Goal: Task Accomplishment & Management: Use online tool/utility

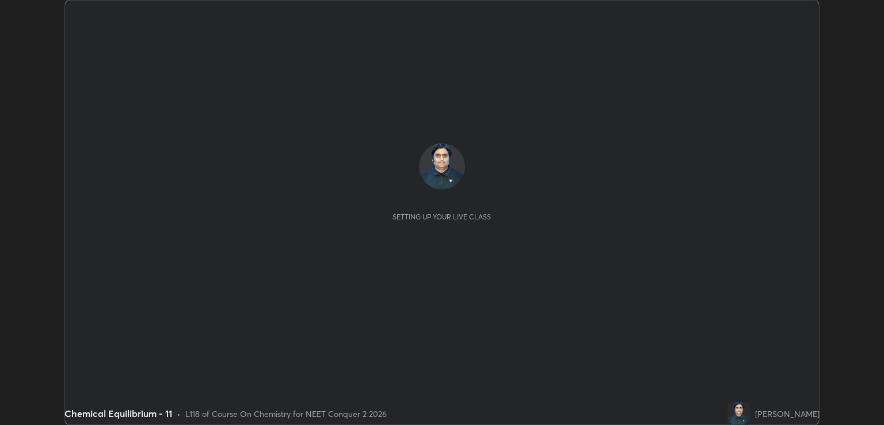
scroll to position [425, 883]
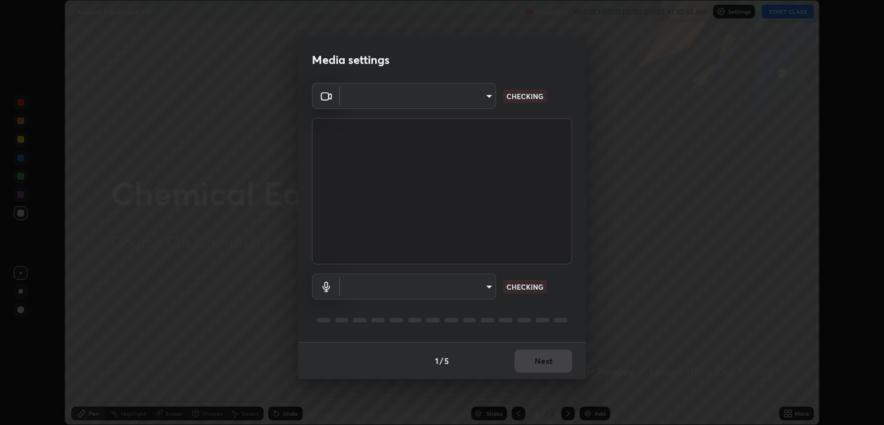
type input "ecbdbd44a66272db987f9f12271ef5319a85e28cdf2a8e5dd884bc8ad31297da"
click at [447, 289] on body "Erase all Chemical Equilibrium - 11 Recording WAS SCHEDULED TO START AT 10:45 A…" at bounding box center [442, 212] width 884 height 425
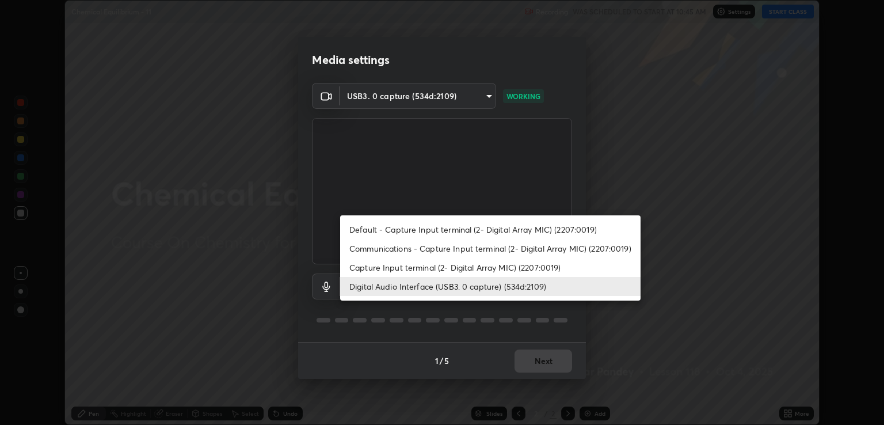
click at [496, 269] on li "Capture Input terminal (2- Digital Array MIC) (2207:0019)" at bounding box center [490, 267] width 300 height 19
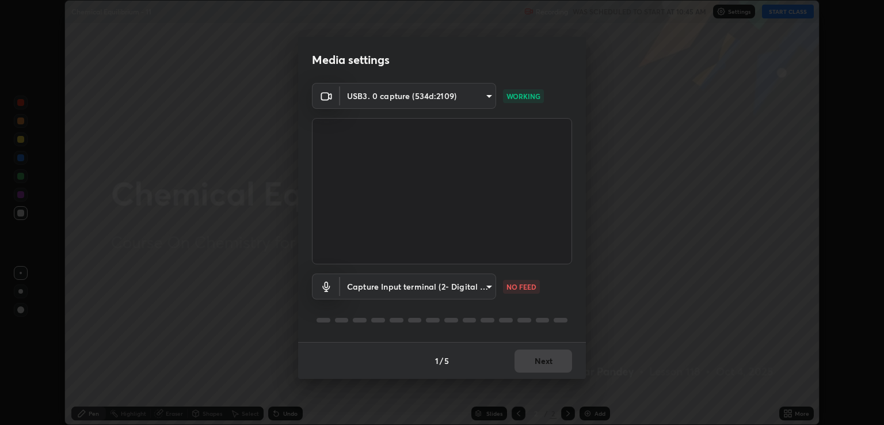
click at [483, 289] on body "Erase all Chemical Equilibrium - 11 Recording WAS SCHEDULED TO START AT 10:45 A…" at bounding box center [442, 212] width 884 height 425
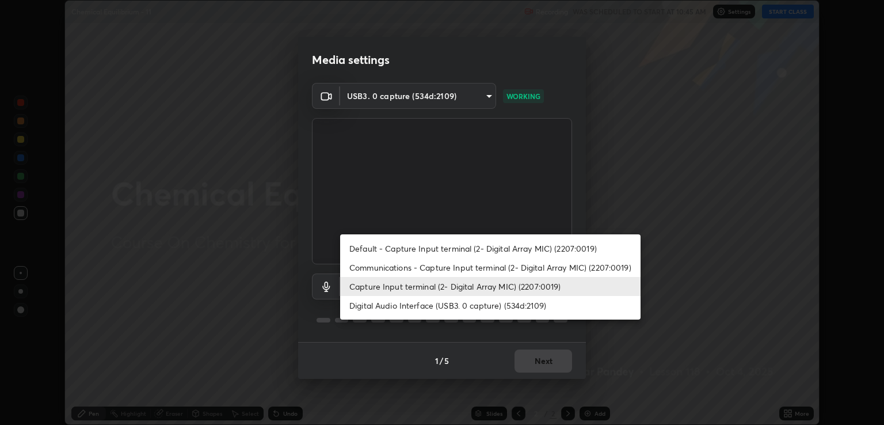
click at [485, 308] on li "Digital Audio Interface (USB3. 0 capture) (534d:2109)" at bounding box center [490, 305] width 300 height 19
type input "641fb1797ef8f9550b7f0158b383ff89036df526a4b0c4fe678c68e459c52791"
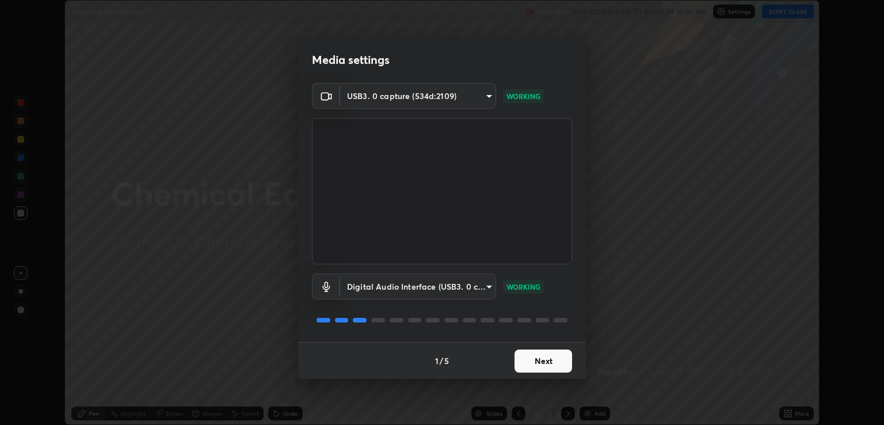
click at [548, 360] on button "Next" at bounding box center [544, 360] width 58 height 23
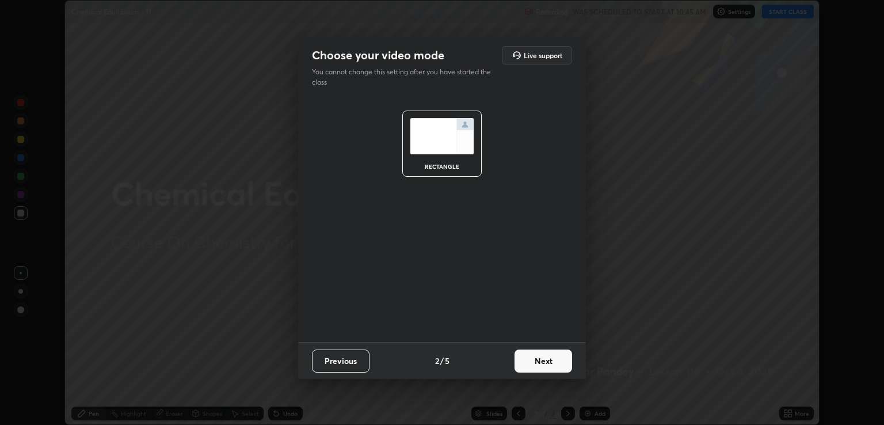
click at [551, 362] on button "Next" at bounding box center [544, 360] width 58 height 23
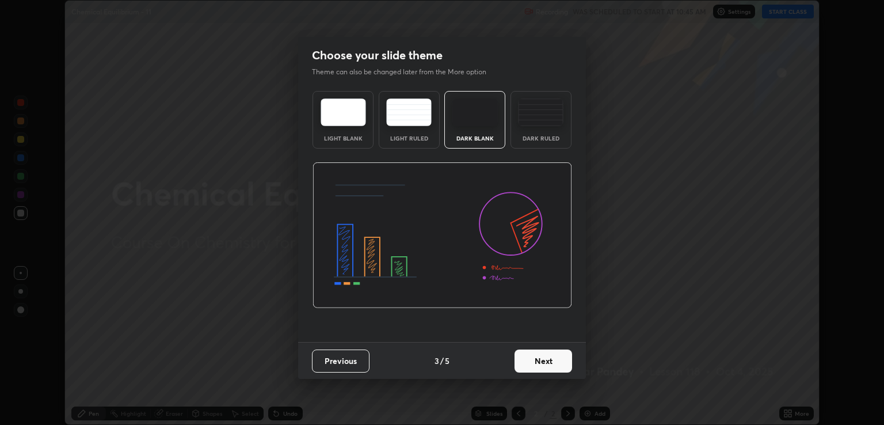
click at [562, 361] on button "Next" at bounding box center [544, 360] width 58 height 23
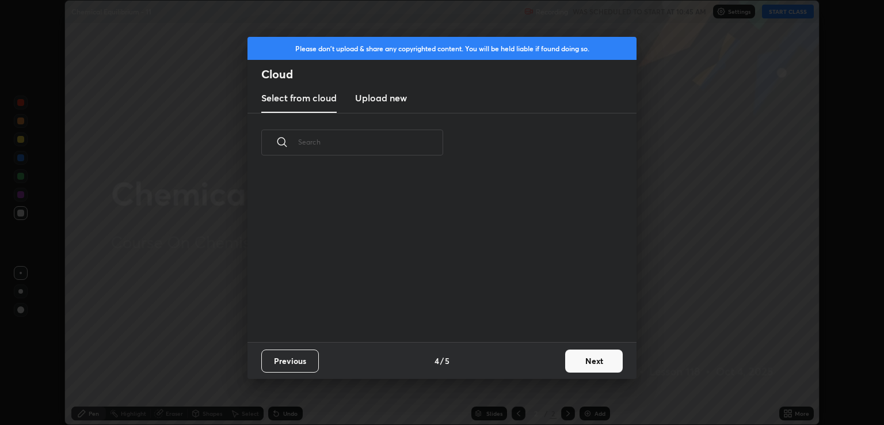
click at [576, 361] on button "Next" at bounding box center [594, 360] width 58 height 23
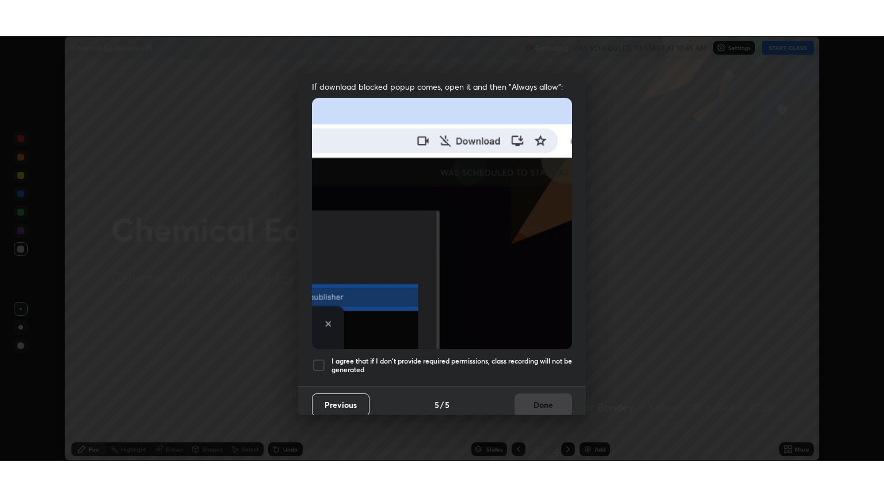
scroll to position [233, 0]
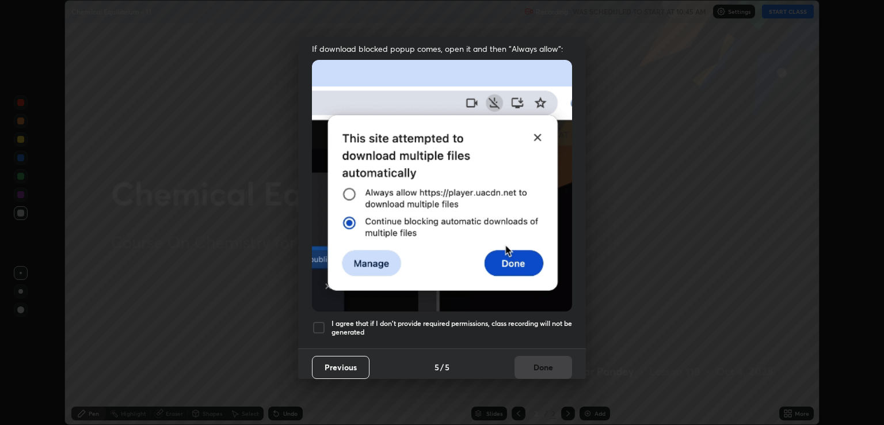
click at [521, 326] on h5 "I agree that if I don't provide required permissions, class recording will not …" at bounding box center [452, 328] width 241 height 18
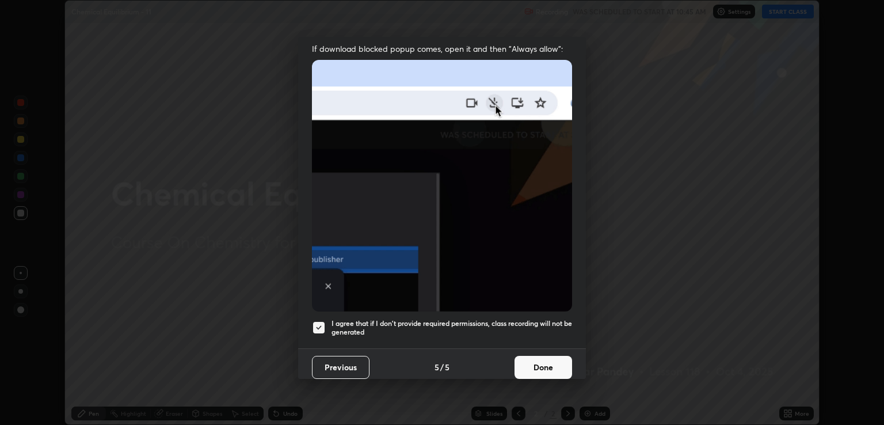
click at [540, 364] on button "Done" at bounding box center [544, 367] width 58 height 23
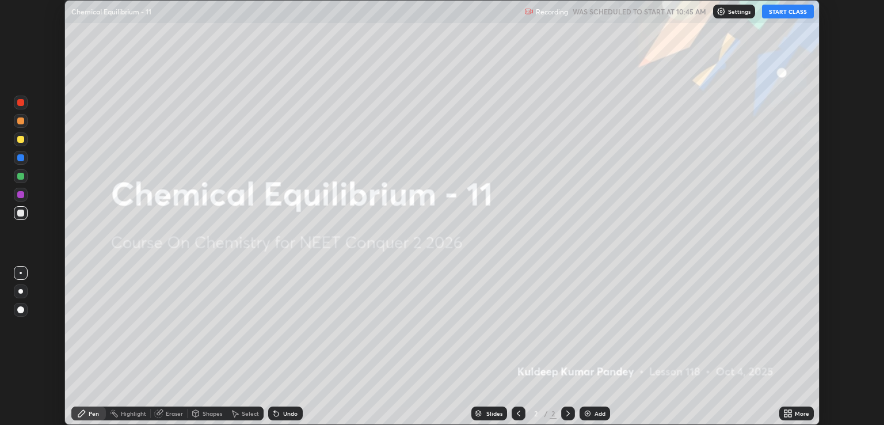
click at [788, 13] on button "START CLASS" at bounding box center [788, 12] width 52 height 14
click at [801, 411] on div "More" at bounding box center [802, 413] width 14 height 6
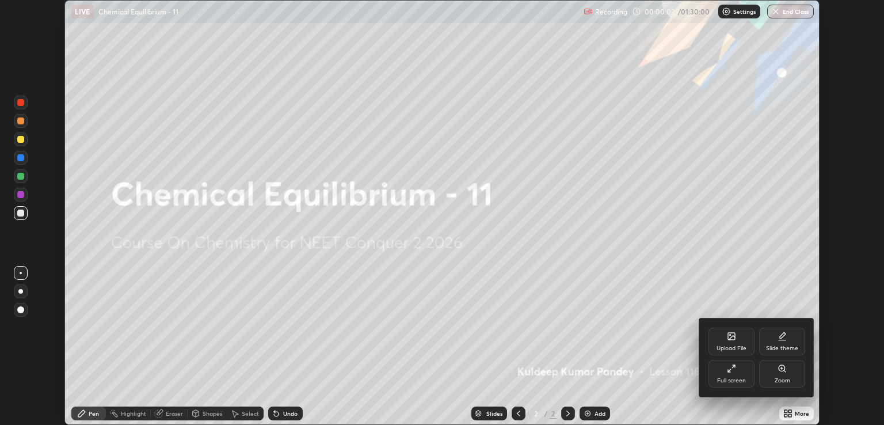
click at [746, 379] on div "Full screen" at bounding box center [731, 374] width 46 height 28
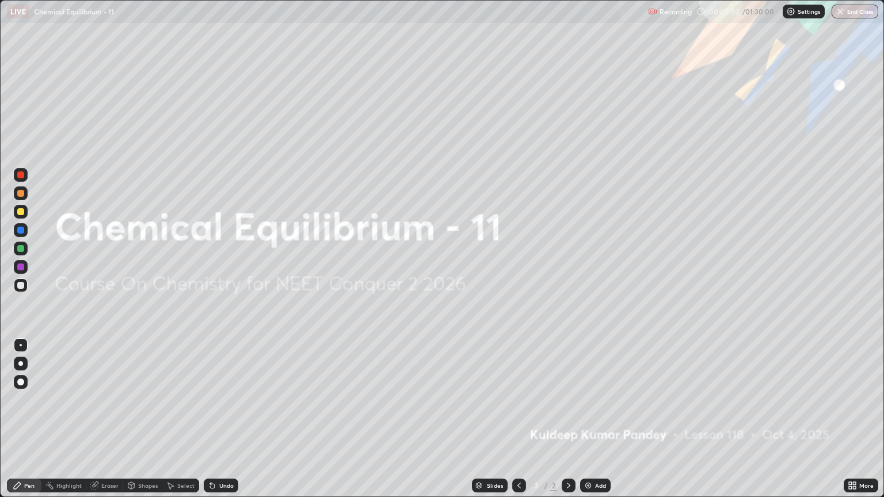
scroll to position [497, 884]
click at [589, 424] on img at bounding box center [588, 485] width 9 height 9
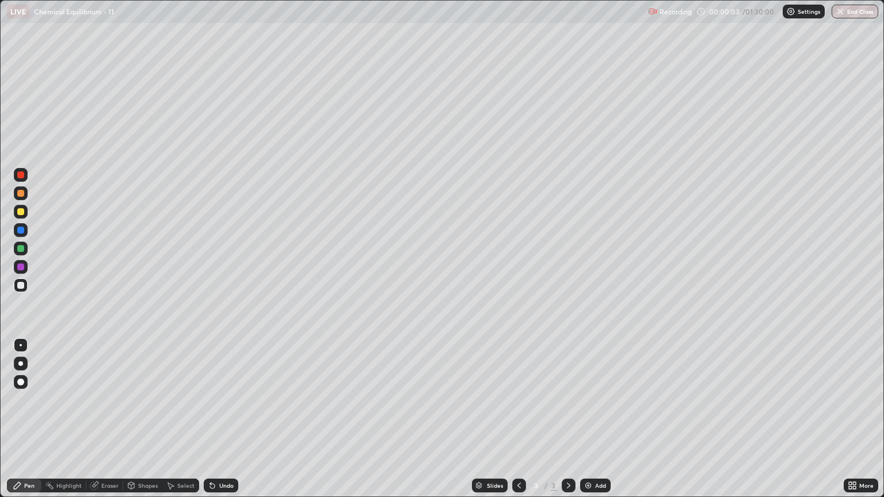
click at [589, 424] on img at bounding box center [588, 485] width 9 height 9
click at [590, 424] on img at bounding box center [588, 485] width 9 height 9
click at [589, 424] on img at bounding box center [588, 485] width 9 height 9
click at [588, 424] on img at bounding box center [588, 485] width 9 height 9
click at [589, 424] on img at bounding box center [588, 485] width 9 height 9
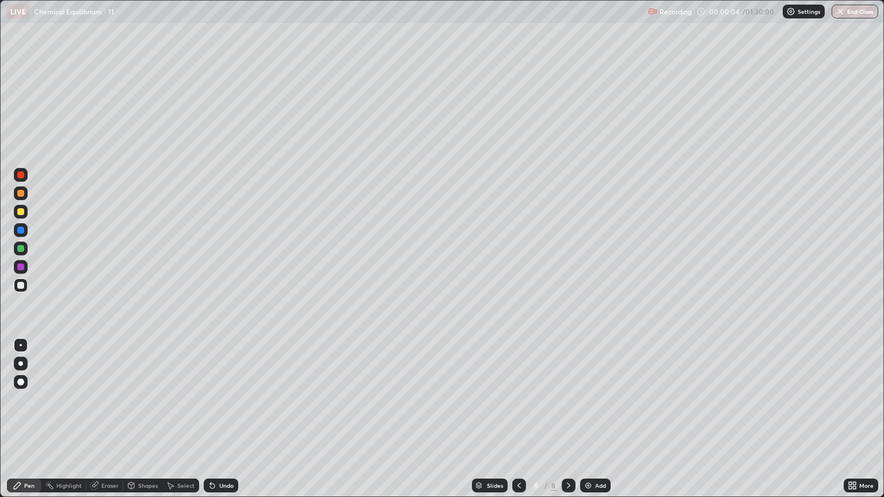
click at [589, 424] on img at bounding box center [588, 485] width 9 height 9
click at [588, 424] on img at bounding box center [588, 485] width 9 height 9
click at [587, 424] on img at bounding box center [588, 485] width 9 height 9
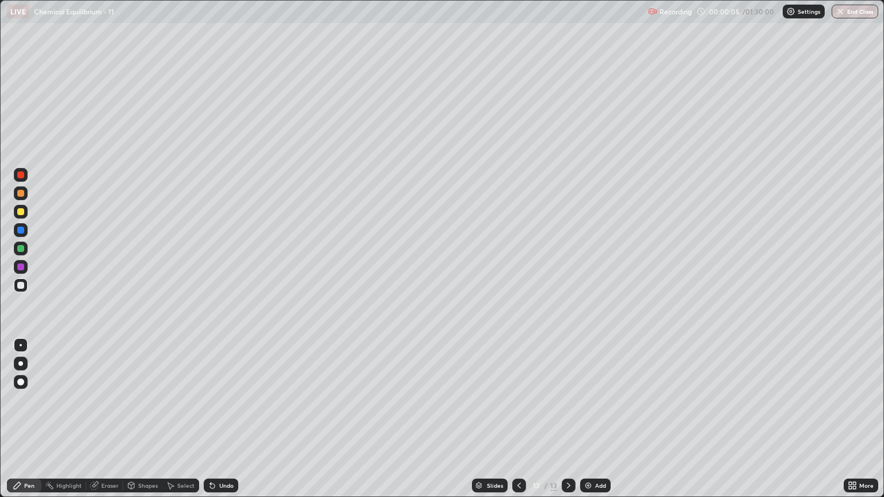
click at [587, 424] on img at bounding box center [588, 485] width 9 height 9
click at [586, 424] on img at bounding box center [588, 485] width 9 height 9
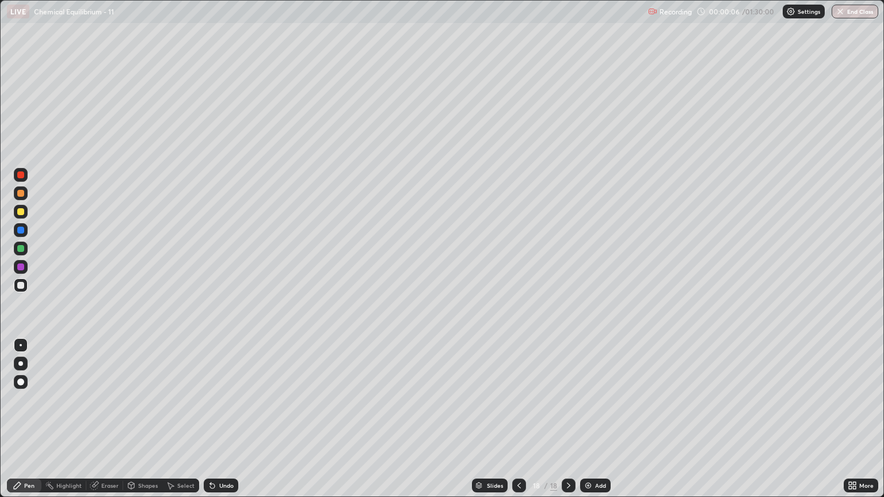
click at [585, 424] on img at bounding box center [588, 485] width 9 height 9
click at [584, 424] on img at bounding box center [588, 485] width 9 height 9
click at [585, 424] on img at bounding box center [588, 485] width 9 height 9
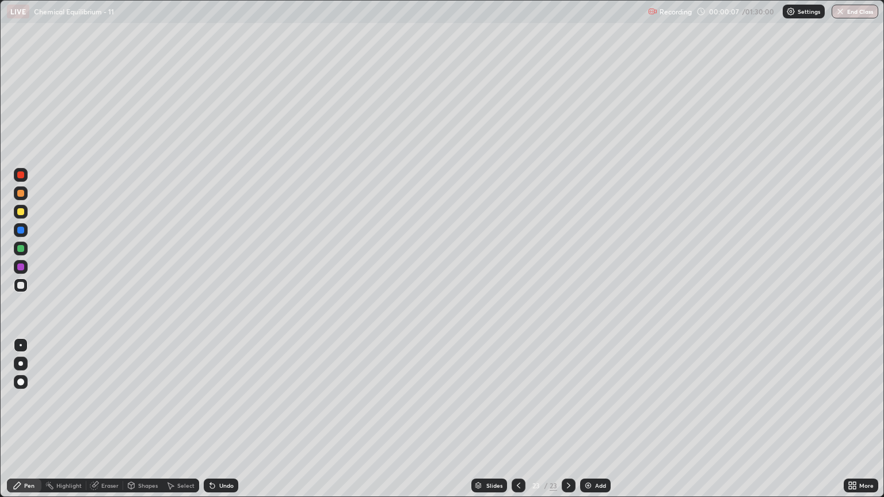
click at [586, 424] on img at bounding box center [588, 485] width 9 height 9
click at [587, 424] on img at bounding box center [588, 485] width 9 height 9
click at [585, 424] on img at bounding box center [588, 485] width 9 height 9
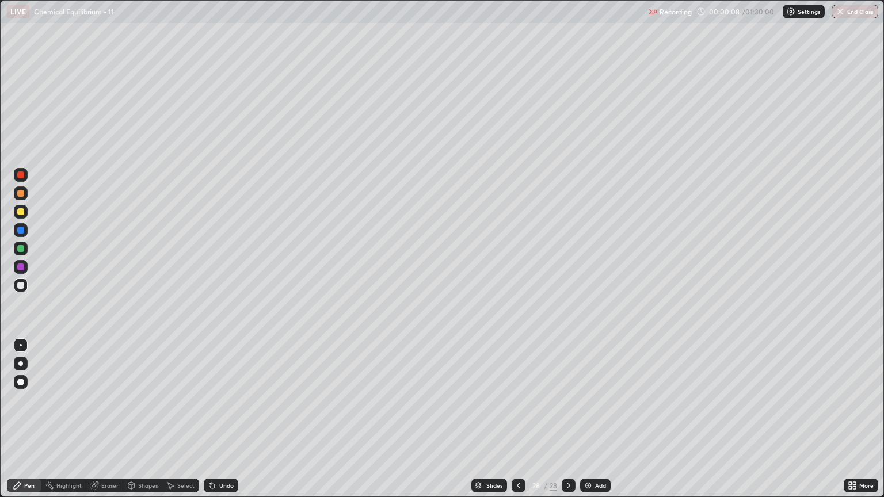
click at [587, 424] on img at bounding box center [588, 485] width 9 height 9
click at [588, 424] on img at bounding box center [588, 485] width 9 height 9
click at [589, 424] on img at bounding box center [588, 485] width 9 height 9
click at [518, 424] on icon at bounding box center [518, 486] width 3 height 6
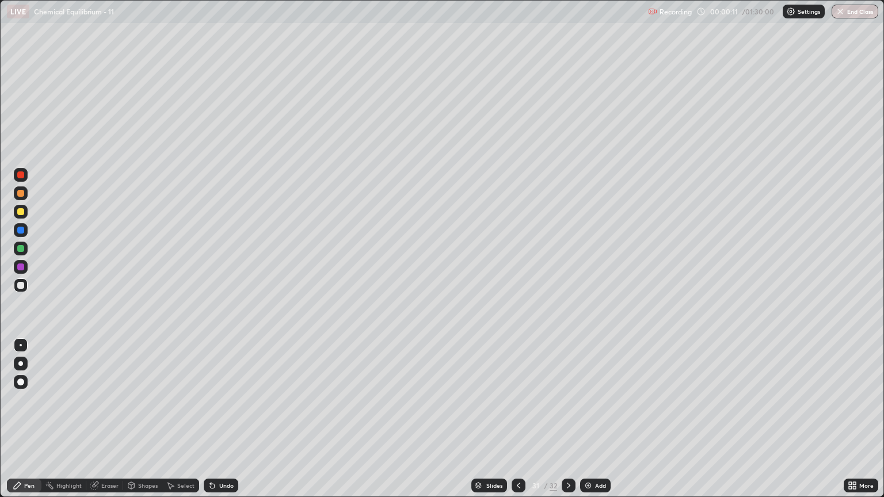
click at [519, 424] on icon at bounding box center [518, 485] width 9 height 9
click at [518, 424] on icon at bounding box center [518, 485] width 9 height 9
click at [518, 424] on icon at bounding box center [518, 486] width 3 height 6
click at [518, 424] on icon at bounding box center [518, 485] width 9 height 9
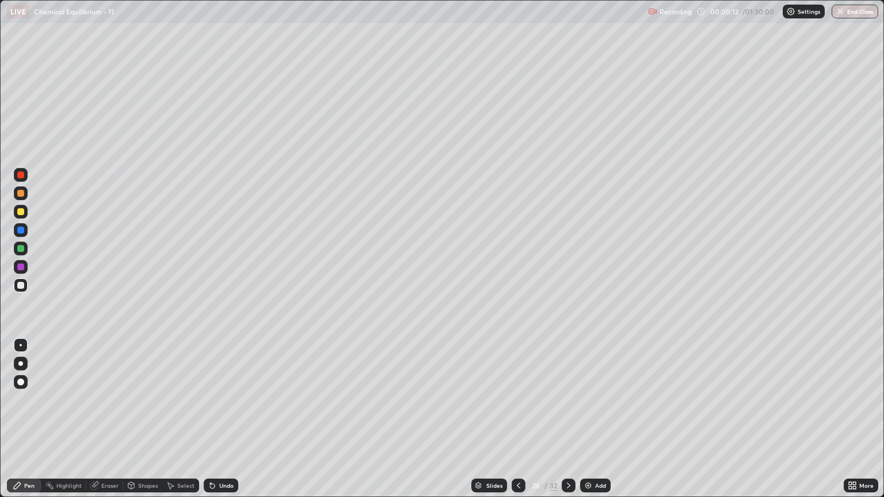
click at [519, 424] on icon at bounding box center [518, 485] width 9 height 9
click at [517, 424] on icon at bounding box center [518, 485] width 9 height 9
click at [519, 424] on icon at bounding box center [518, 485] width 9 height 9
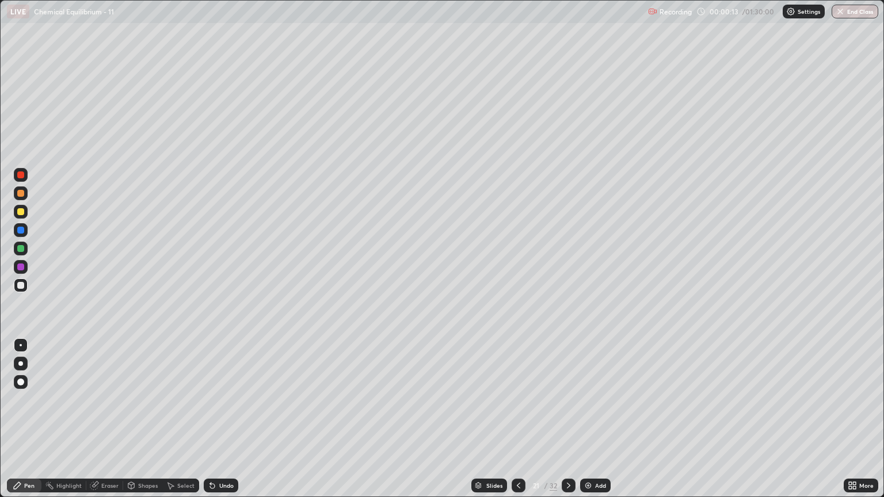
click at [518, 424] on icon at bounding box center [518, 485] width 9 height 9
click at [517, 424] on icon at bounding box center [518, 485] width 9 height 9
click at [517, 424] on icon at bounding box center [518, 486] width 3 height 6
click at [517, 424] on icon at bounding box center [518, 485] width 9 height 9
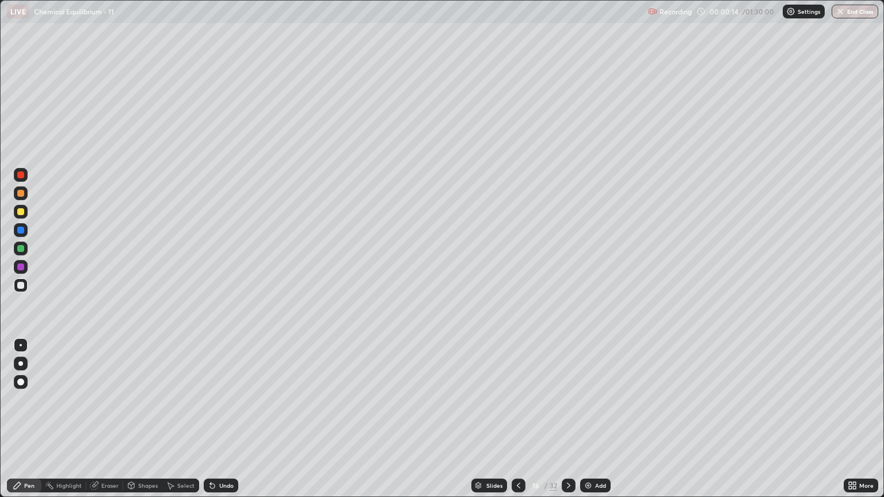
click at [517, 424] on icon at bounding box center [518, 486] width 3 height 6
click at [518, 424] on icon at bounding box center [518, 485] width 9 height 9
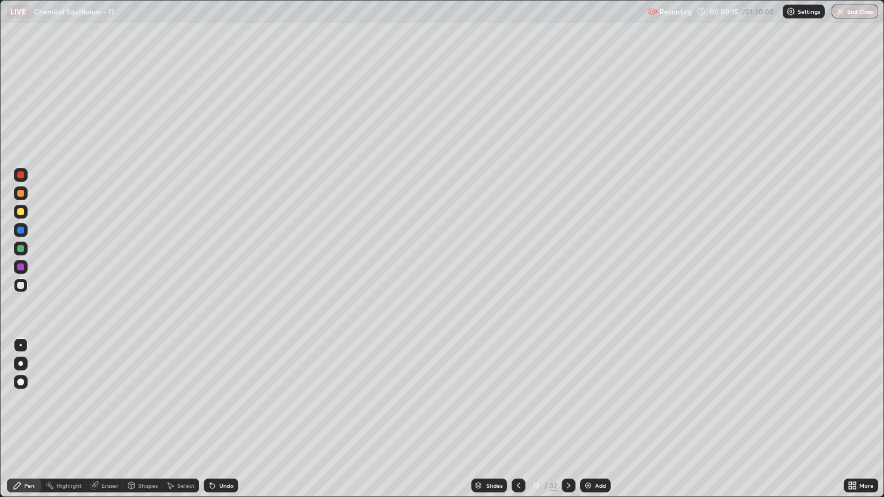
click at [517, 424] on icon at bounding box center [518, 486] width 3 height 6
click at [517, 424] on icon at bounding box center [518, 485] width 9 height 9
click at [518, 424] on icon at bounding box center [518, 485] width 9 height 9
click at [519, 424] on icon at bounding box center [518, 485] width 9 height 9
click at [518, 424] on icon at bounding box center [518, 485] width 9 height 9
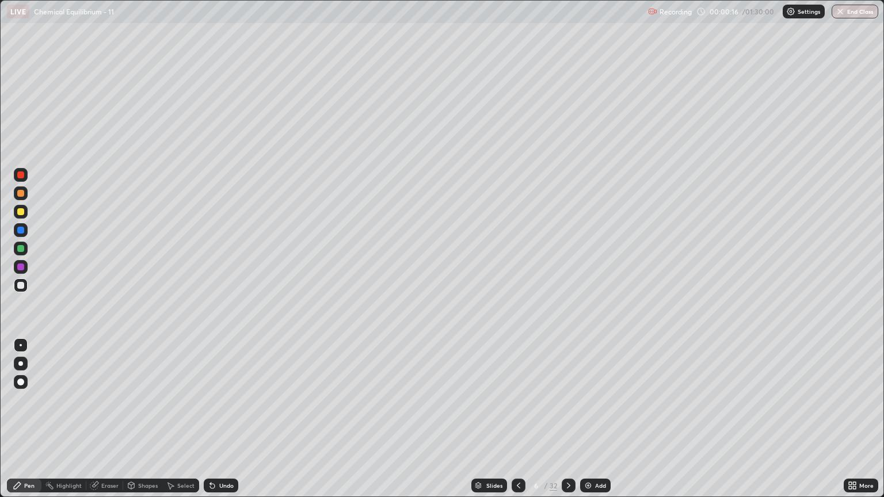
click at [518, 424] on icon at bounding box center [518, 485] width 9 height 9
click at [21, 364] on div at bounding box center [20, 363] width 5 height 5
click at [21, 286] on div at bounding box center [20, 285] width 7 height 7
click at [573, 424] on div at bounding box center [569, 486] width 14 height 14
click at [109, 424] on div "Eraser" at bounding box center [109, 486] width 17 height 6
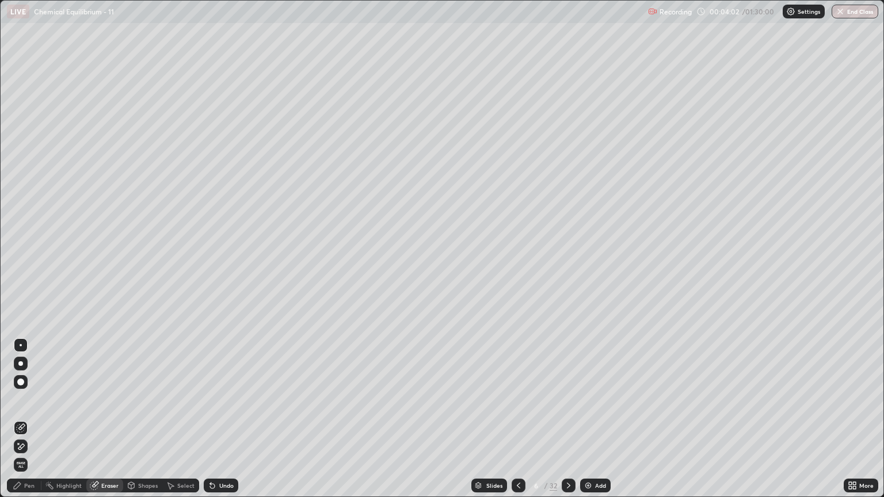
click at [35, 424] on div "Pen" at bounding box center [24, 486] width 35 height 14
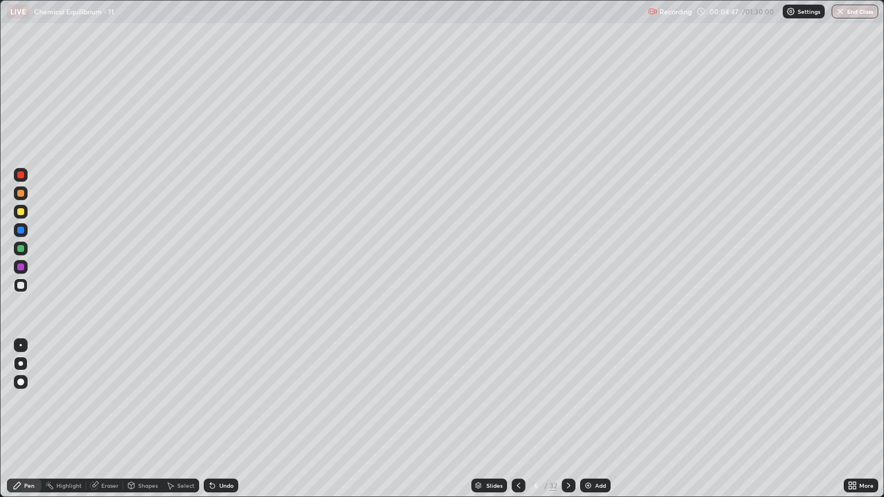
click at [123, 424] on div "Shapes" at bounding box center [142, 486] width 39 height 14
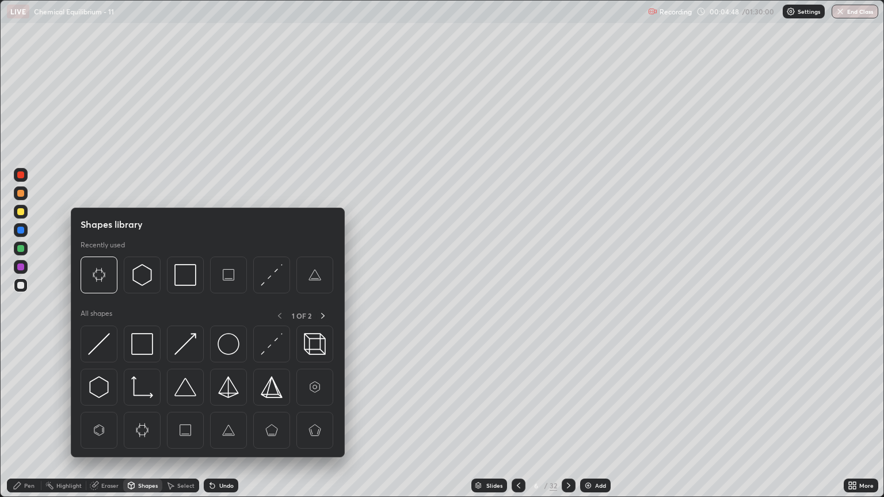
click at [116, 424] on div "Eraser" at bounding box center [104, 486] width 37 height 14
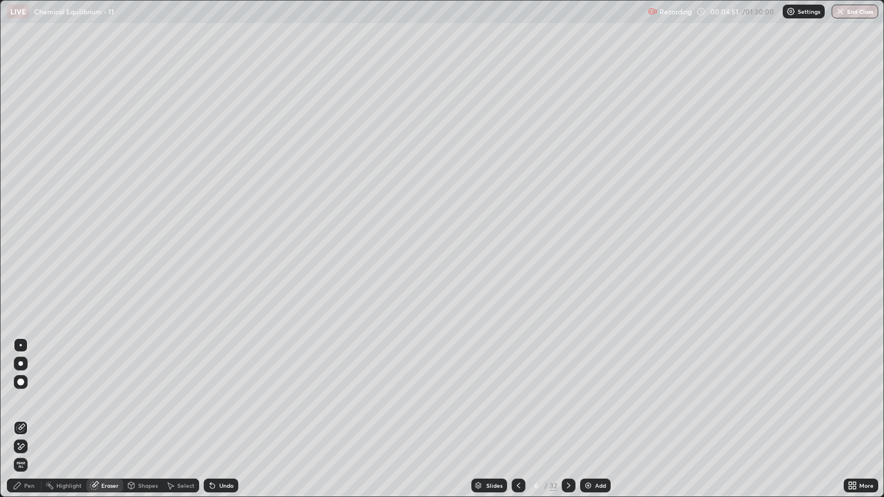
click at [31, 424] on div "Pen" at bounding box center [29, 486] width 10 height 6
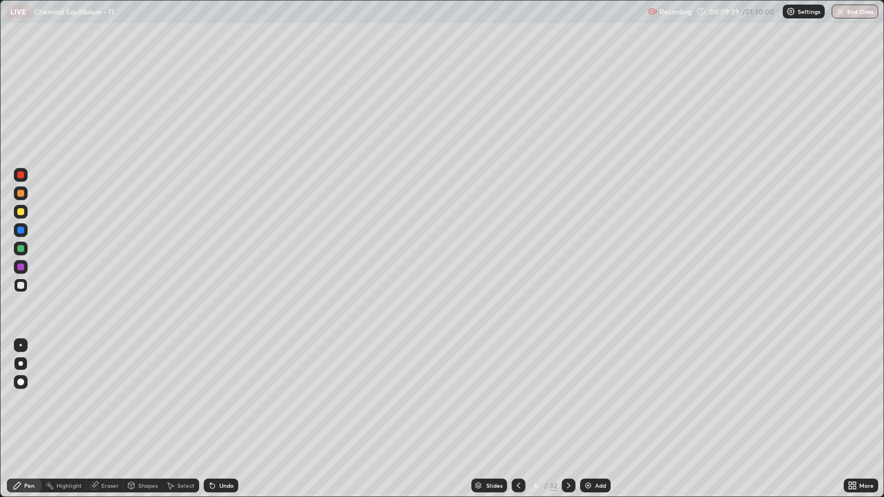
click at [107, 424] on div "Eraser" at bounding box center [109, 486] width 17 height 6
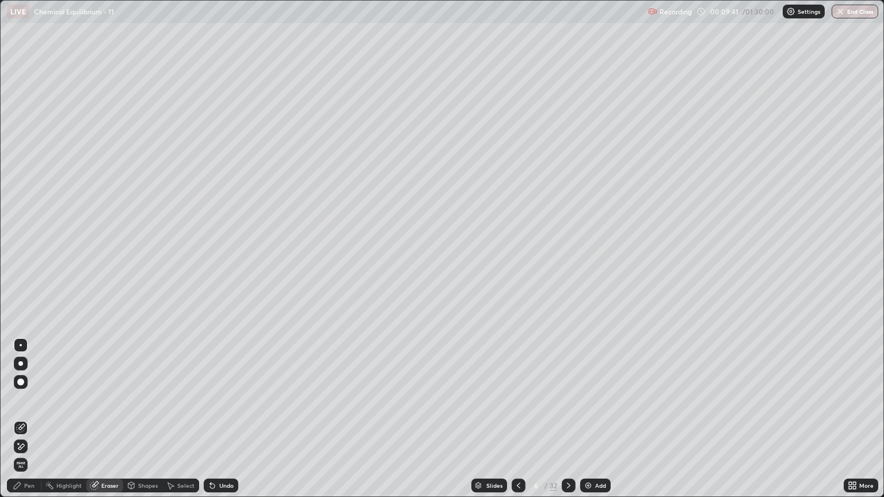
click at [33, 424] on div "Pen" at bounding box center [29, 486] width 10 height 6
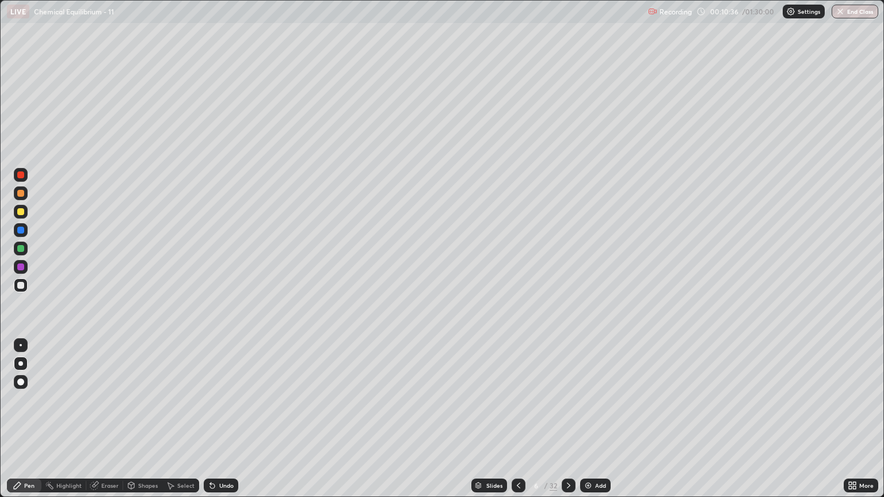
click at [572, 424] on div at bounding box center [569, 486] width 14 height 14
click at [113, 424] on div "Eraser" at bounding box center [109, 486] width 17 height 6
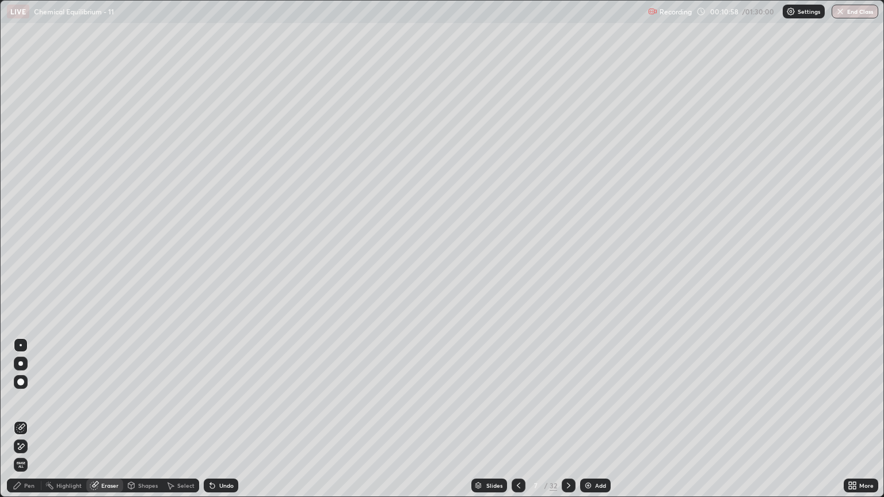
click at [33, 424] on div "Pen" at bounding box center [29, 486] width 10 height 6
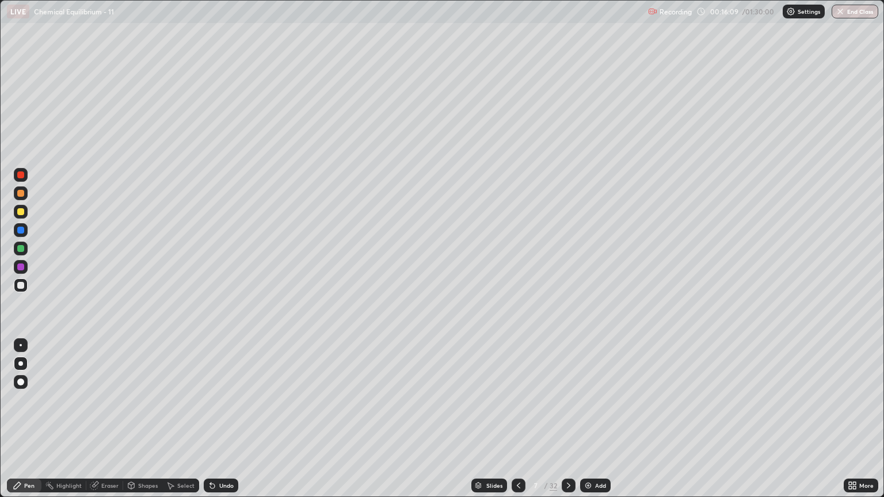
click at [571, 424] on icon at bounding box center [568, 485] width 9 height 9
click at [518, 424] on div at bounding box center [519, 486] width 14 height 14
click at [567, 424] on icon at bounding box center [568, 485] width 9 height 9
click at [516, 424] on icon at bounding box center [518, 485] width 9 height 9
click at [569, 424] on icon at bounding box center [568, 486] width 3 height 6
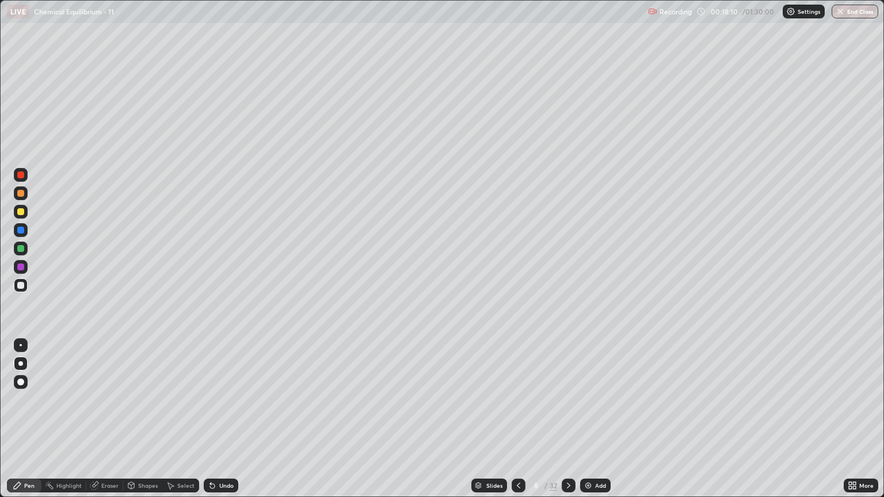
click at [515, 424] on div at bounding box center [519, 485] width 14 height 23
click at [566, 424] on icon at bounding box center [568, 485] width 9 height 9
click at [512, 424] on div at bounding box center [519, 486] width 14 height 14
click at [562, 424] on div at bounding box center [569, 486] width 14 height 14
click at [512, 424] on div at bounding box center [519, 486] width 14 height 14
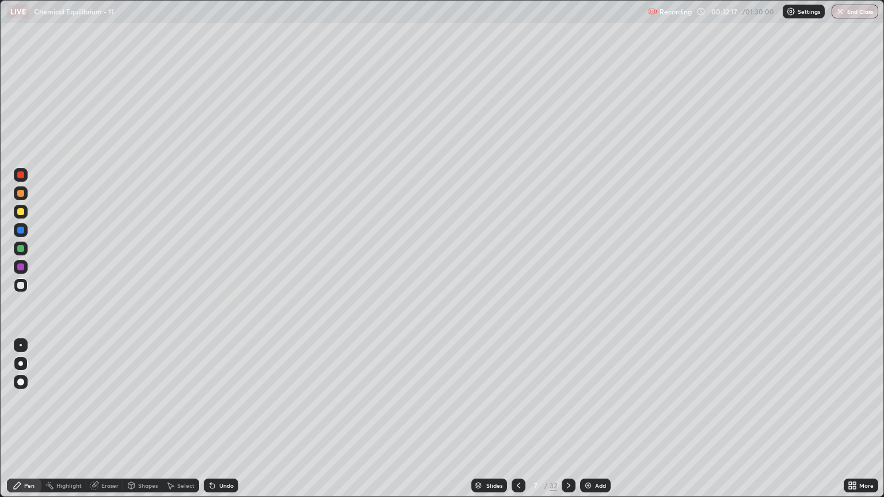
click at [518, 424] on icon at bounding box center [518, 485] width 9 height 9
click at [573, 424] on div at bounding box center [569, 486] width 14 height 14
click at [567, 424] on icon at bounding box center [568, 485] width 9 height 9
click at [120, 424] on div "Eraser" at bounding box center [104, 486] width 37 height 14
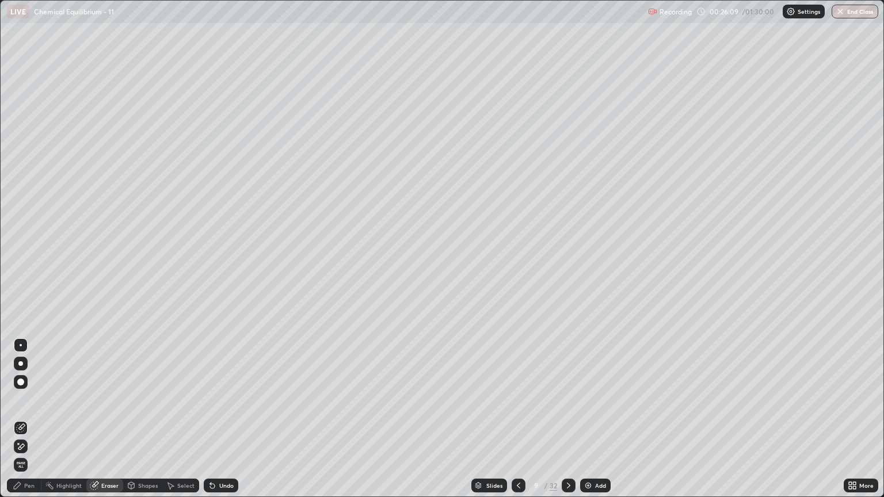
click at [30, 424] on div "Pen" at bounding box center [24, 486] width 35 height 14
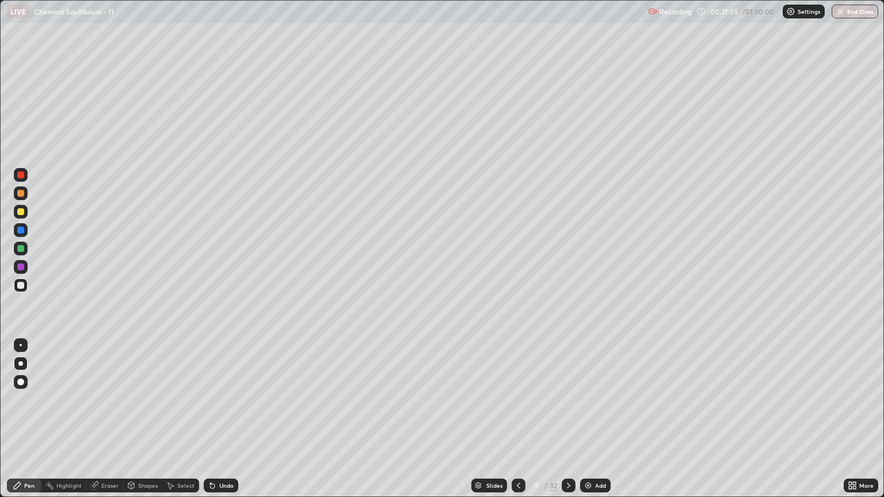
click at [565, 424] on icon at bounding box center [568, 485] width 9 height 9
click at [524, 424] on div at bounding box center [519, 485] width 14 height 23
click at [567, 424] on icon at bounding box center [568, 485] width 9 height 9
click at [516, 424] on icon at bounding box center [518, 485] width 9 height 9
click at [569, 424] on icon at bounding box center [568, 485] width 9 height 9
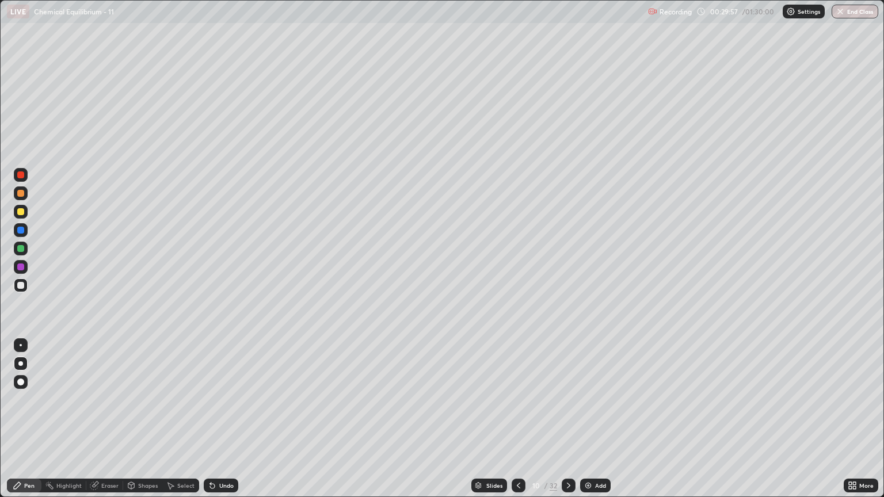
click at [113, 424] on div "Eraser" at bounding box center [109, 486] width 17 height 6
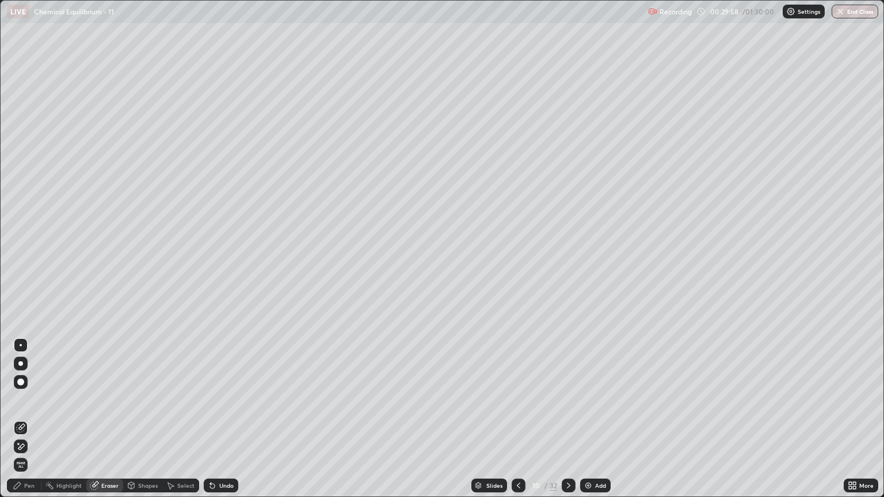
click at [21, 424] on span "Erase all" at bounding box center [20, 465] width 13 height 7
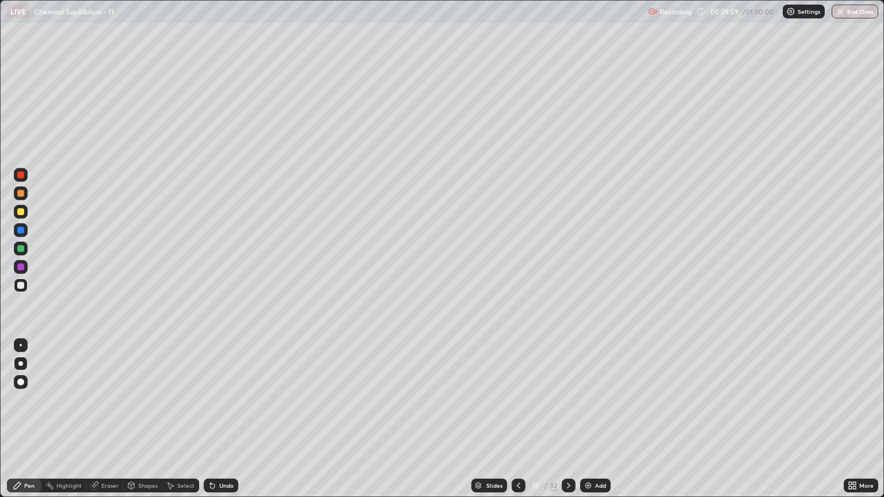
click at [518, 424] on icon at bounding box center [518, 485] width 9 height 9
click at [566, 424] on icon at bounding box center [568, 485] width 9 height 9
click at [520, 424] on icon at bounding box center [518, 485] width 9 height 9
click at [566, 424] on icon at bounding box center [568, 485] width 9 height 9
click at [110, 424] on div "Eraser" at bounding box center [109, 486] width 17 height 6
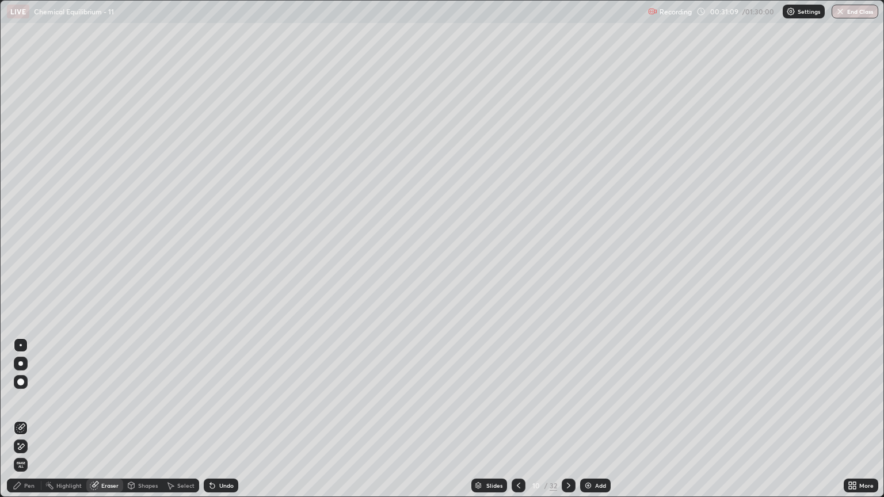
click at [30, 424] on div "Pen" at bounding box center [29, 486] width 10 height 6
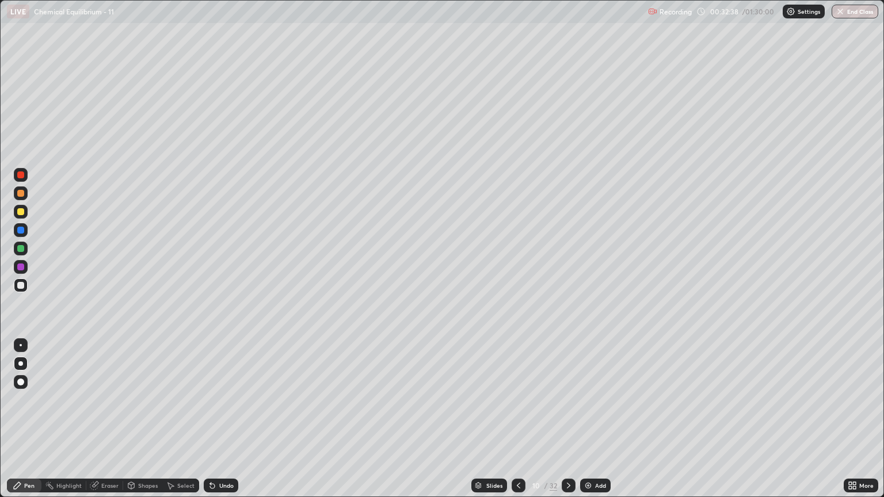
click at [106, 424] on div "Eraser" at bounding box center [109, 486] width 17 height 6
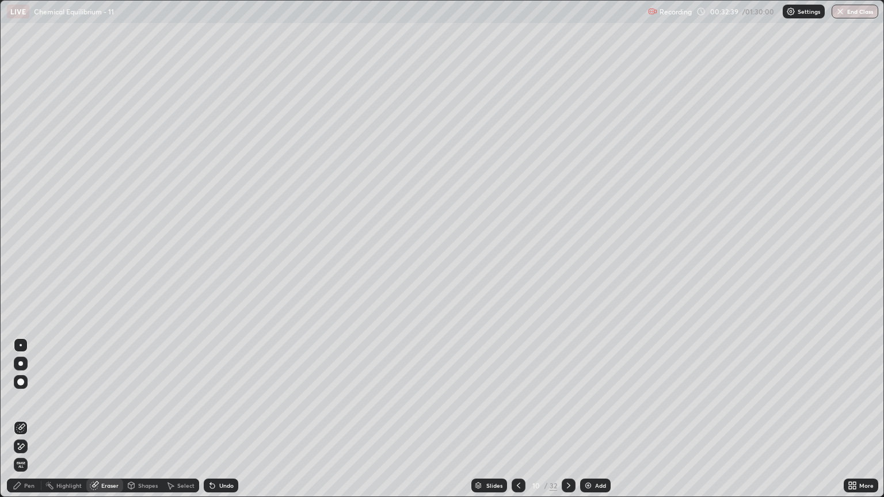
click at [33, 424] on div "Pen" at bounding box center [29, 486] width 10 height 6
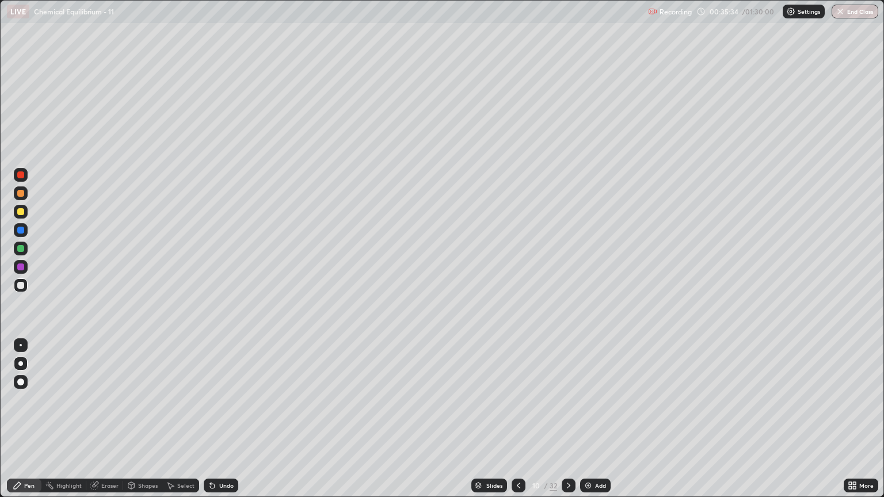
click at [567, 424] on icon at bounding box center [568, 486] width 3 height 6
click at [522, 424] on div at bounding box center [519, 486] width 14 height 14
click at [567, 424] on icon at bounding box center [568, 485] width 9 height 9
click at [21, 214] on div at bounding box center [20, 211] width 7 height 7
click at [109, 424] on div "Eraser" at bounding box center [109, 486] width 17 height 6
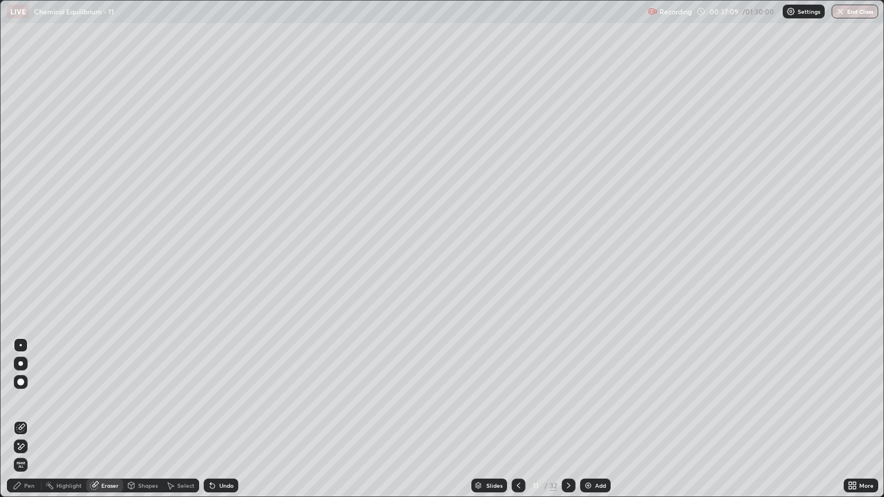
click at [32, 424] on div "Pen" at bounding box center [29, 486] width 10 height 6
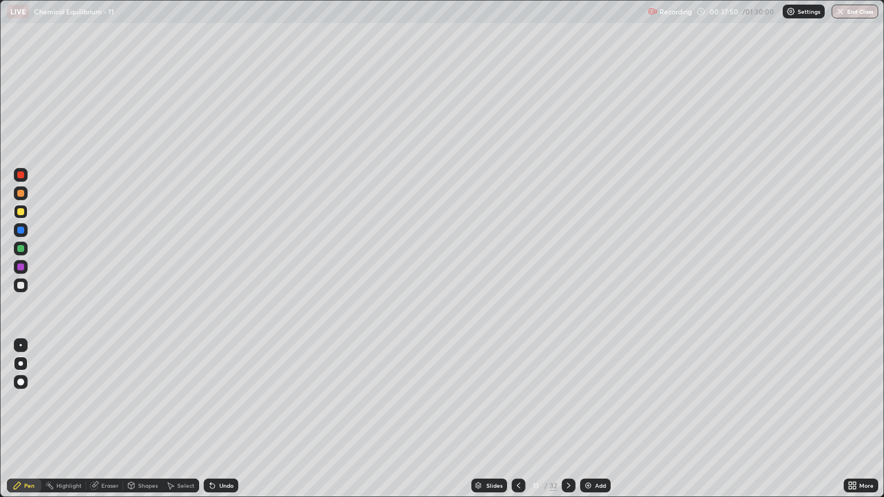
click at [514, 424] on icon at bounding box center [518, 485] width 9 height 9
click at [567, 424] on icon at bounding box center [568, 485] width 9 height 9
click at [566, 424] on icon at bounding box center [568, 485] width 9 height 9
click at [113, 424] on div "Eraser" at bounding box center [109, 486] width 17 height 6
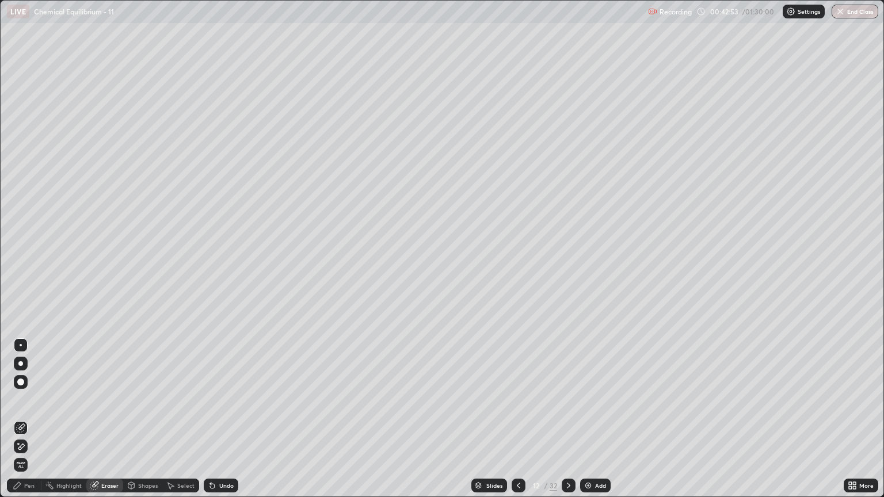
click at [29, 424] on div "Pen" at bounding box center [29, 486] width 10 height 6
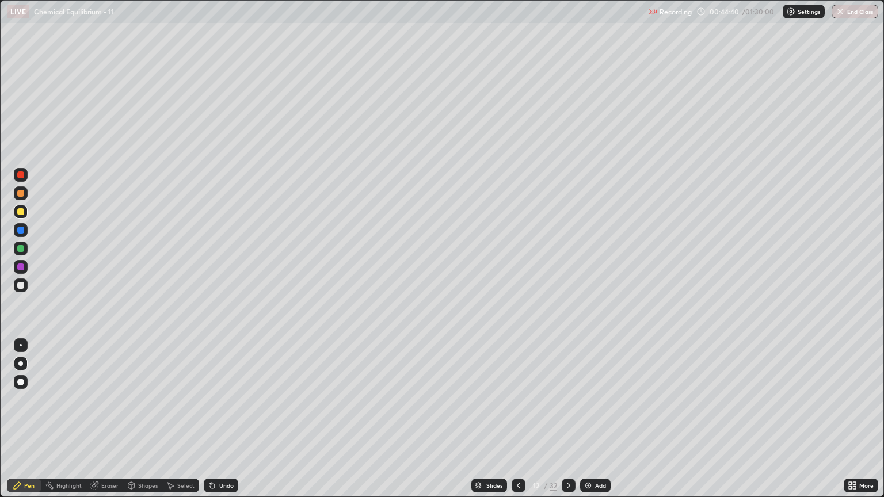
click at [112, 424] on div "Eraser" at bounding box center [109, 486] width 17 height 6
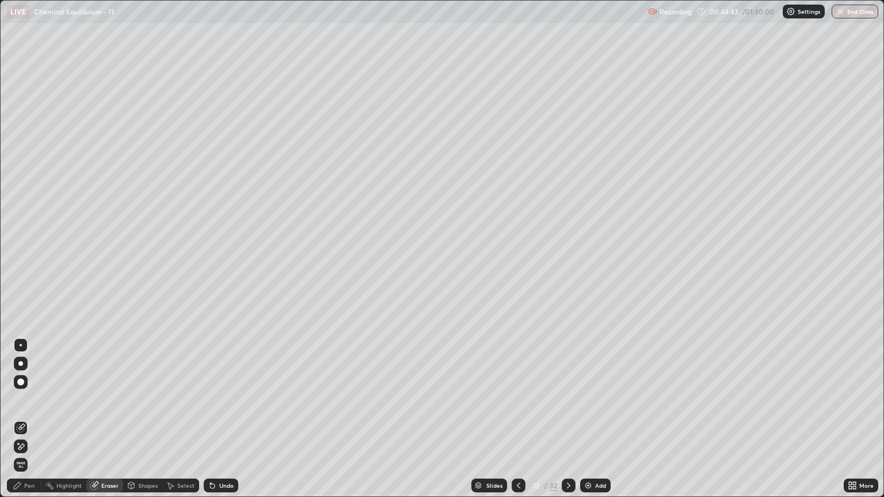
click at [32, 424] on div "Pen" at bounding box center [29, 486] width 10 height 6
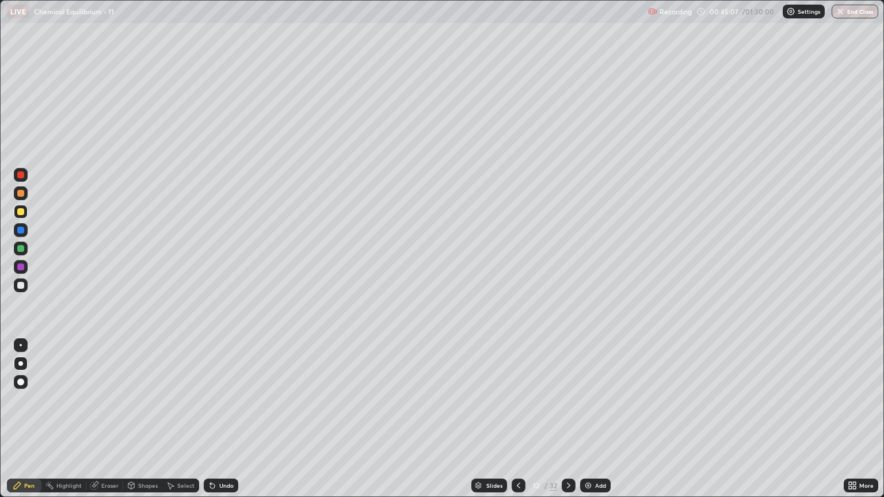
click at [113, 424] on div "Eraser" at bounding box center [109, 486] width 17 height 6
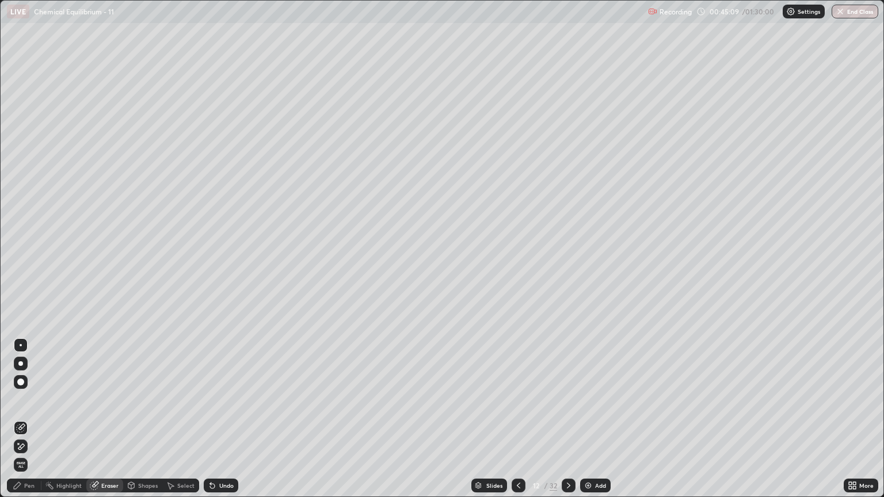
click at [33, 424] on div "Pen" at bounding box center [29, 486] width 10 height 6
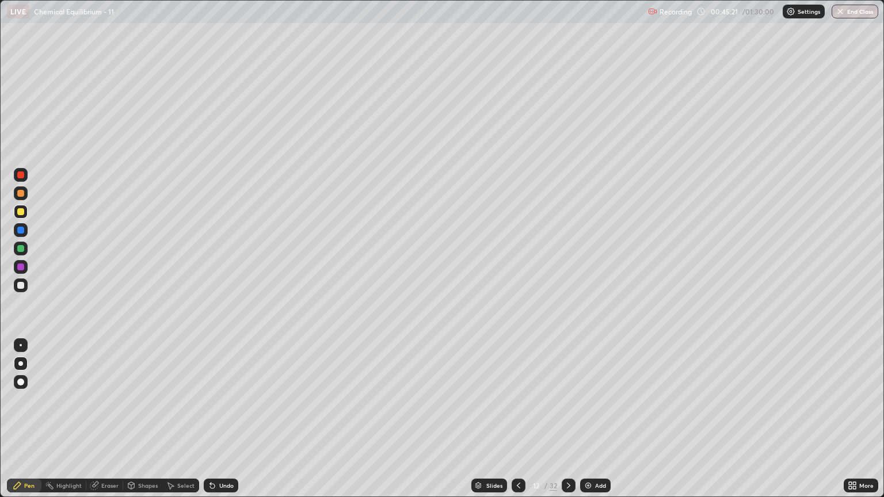
click at [111, 424] on div "Eraser" at bounding box center [109, 486] width 17 height 6
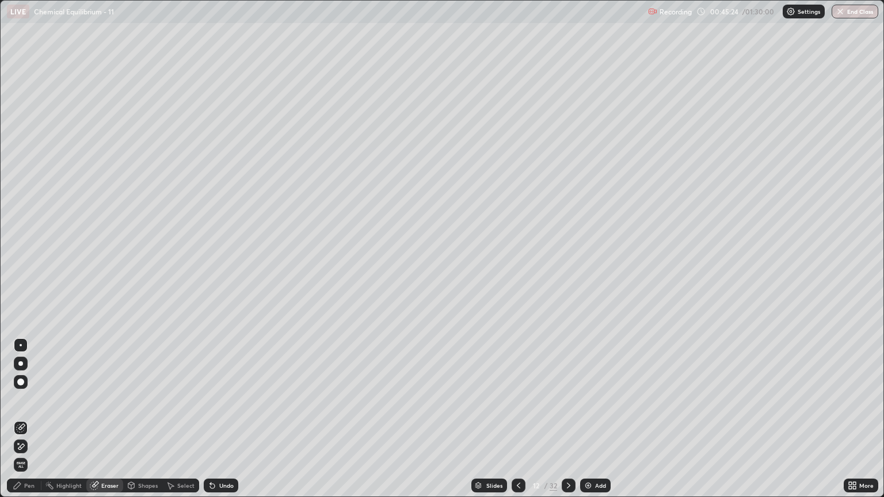
click at [33, 424] on div "Pen" at bounding box center [29, 486] width 10 height 6
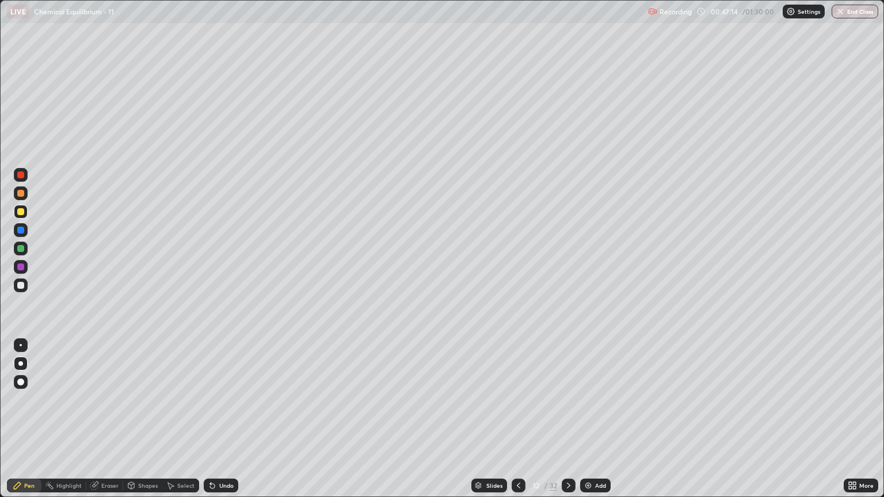
click at [0, 100] on div "Setting up your live class" at bounding box center [442, 248] width 884 height 497
click at [564, 424] on icon at bounding box center [568, 485] width 9 height 9
click at [112, 424] on div "Eraser" at bounding box center [104, 486] width 37 height 14
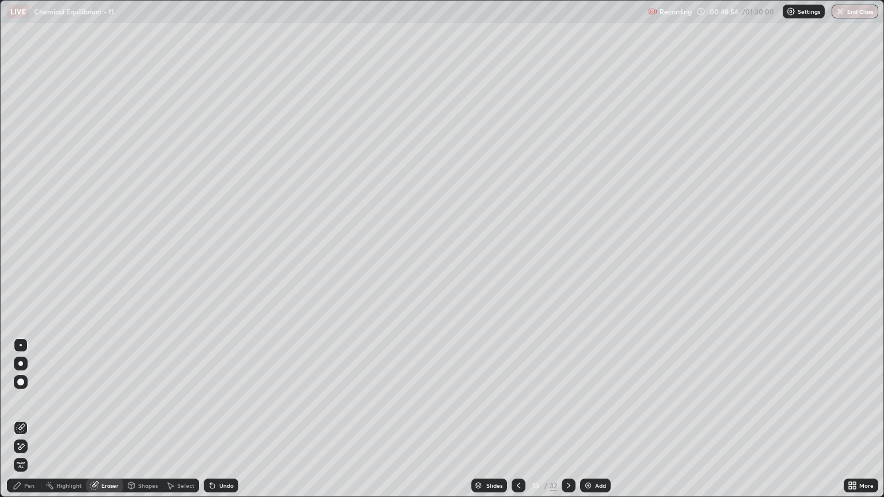
click at [35, 424] on div "Pen" at bounding box center [24, 486] width 35 height 14
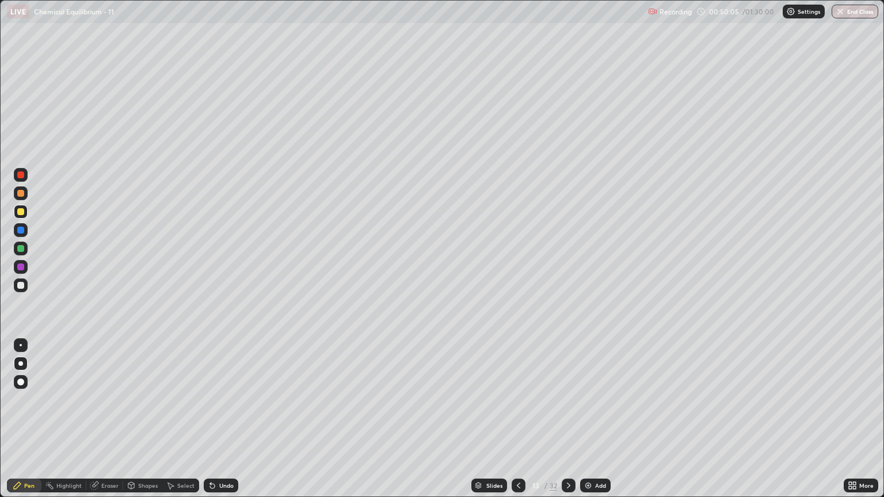
click at [116, 424] on div "Eraser" at bounding box center [109, 486] width 17 height 6
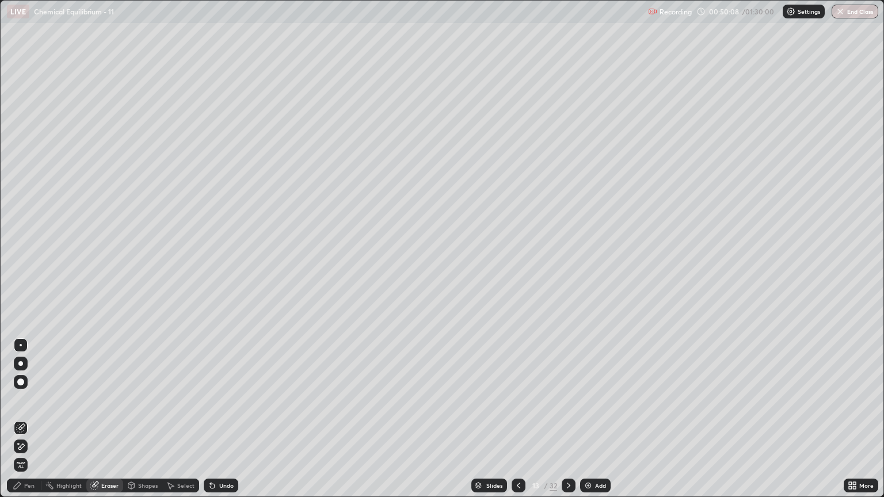
click at [28, 424] on div "Pen" at bounding box center [29, 486] width 10 height 6
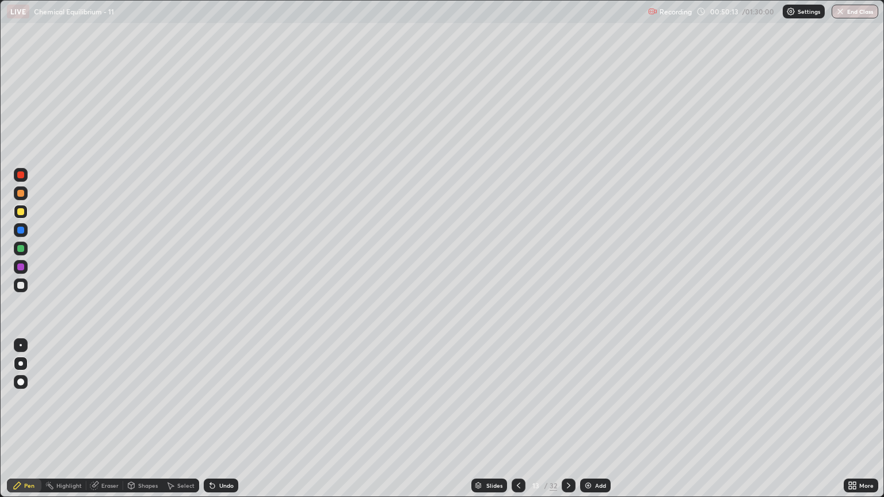
click at [105, 424] on div "Eraser" at bounding box center [104, 486] width 37 height 14
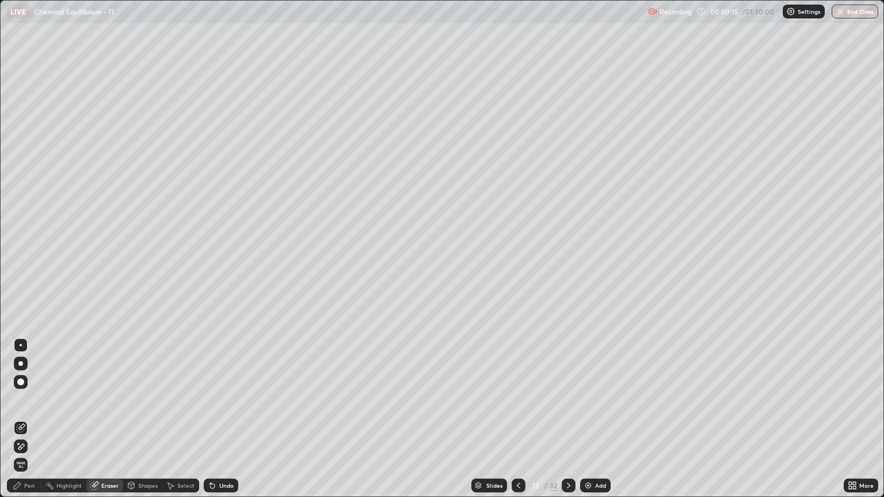
click at [31, 424] on div "Pen" at bounding box center [24, 486] width 35 height 14
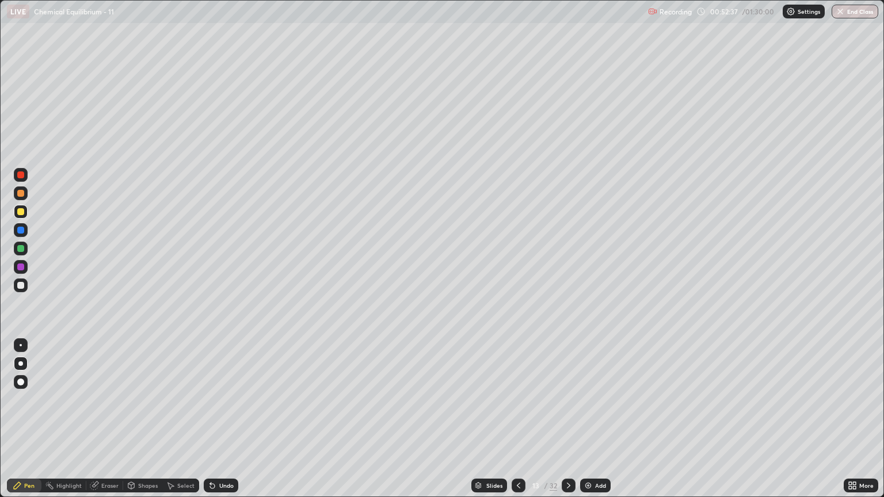
click at [567, 424] on icon at bounding box center [568, 485] width 9 height 9
click at [517, 424] on icon at bounding box center [518, 485] width 9 height 9
click at [566, 424] on icon at bounding box center [568, 485] width 9 height 9
click at [515, 424] on icon at bounding box center [518, 485] width 9 height 9
click at [567, 424] on icon at bounding box center [568, 485] width 9 height 9
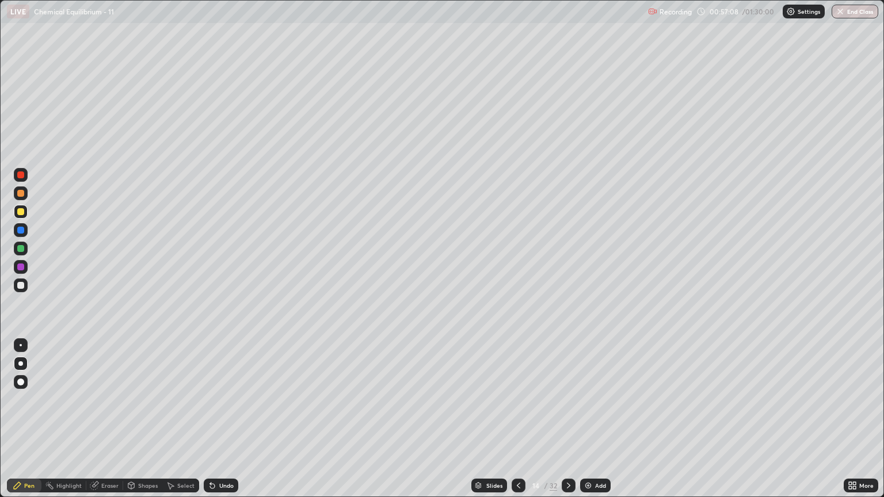
click at [110, 424] on div "Eraser" at bounding box center [109, 486] width 17 height 6
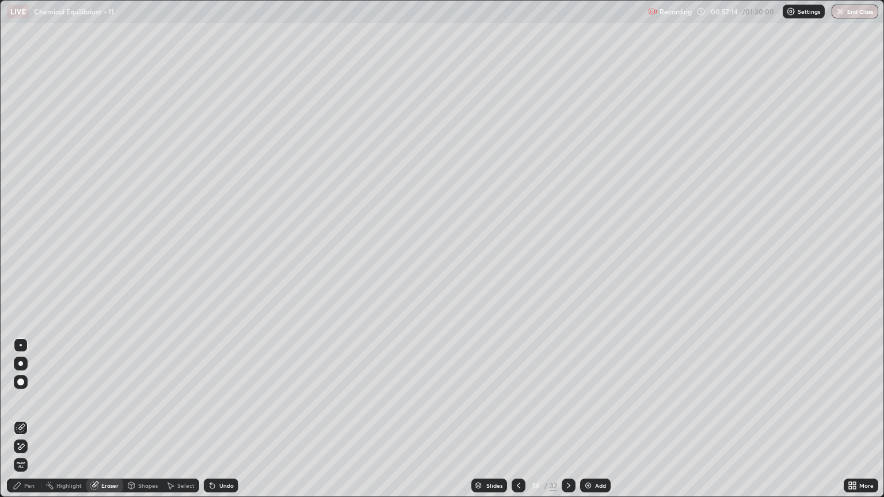
click at [31, 424] on div "Pen" at bounding box center [29, 486] width 10 height 6
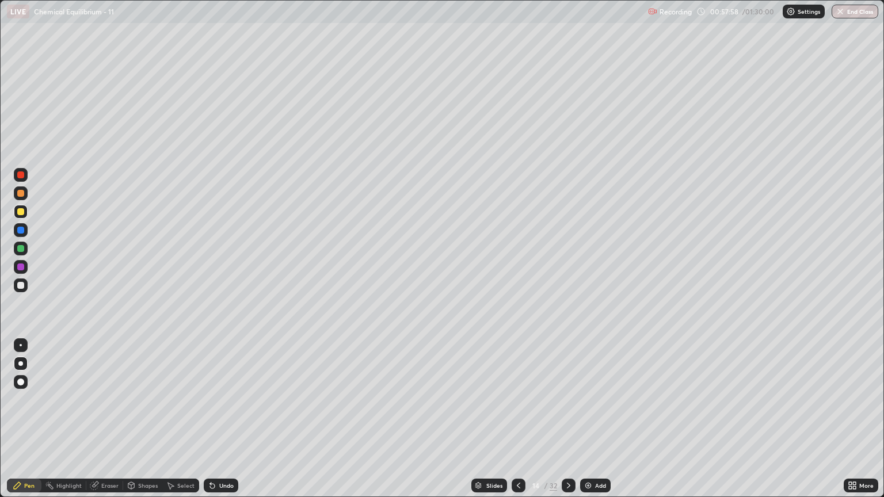
click at [105, 424] on div "Eraser" at bounding box center [109, 486] width 17 height 6
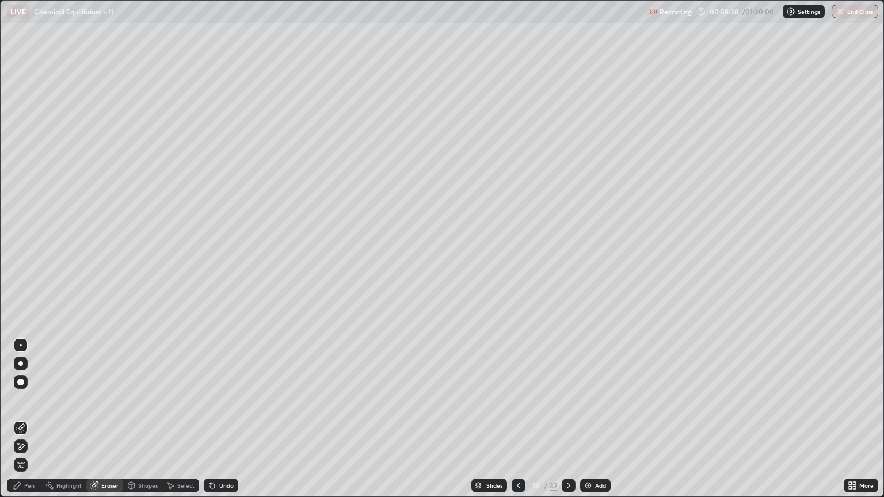
click at [24, 424] on div "Pen" at bounding box center [24, 486] width 35 height 14
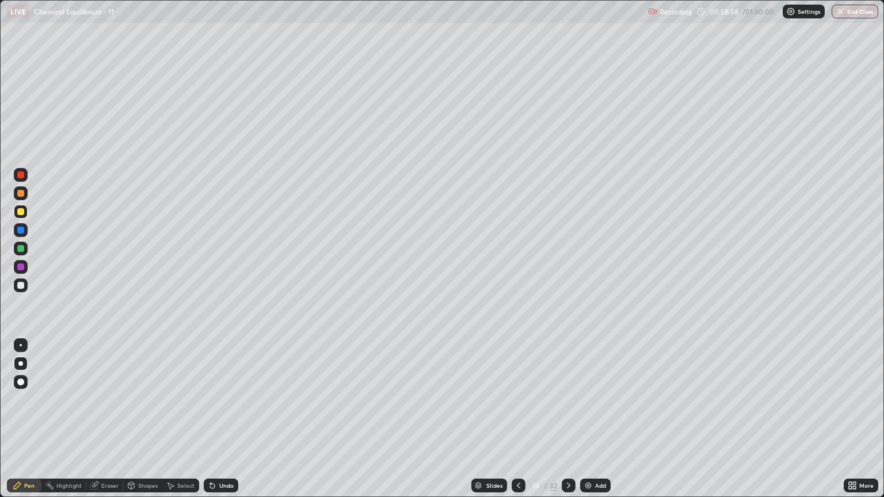
click at [106, 424] on div "Eraser" at bounding box center [104, 486] width 37 height 14
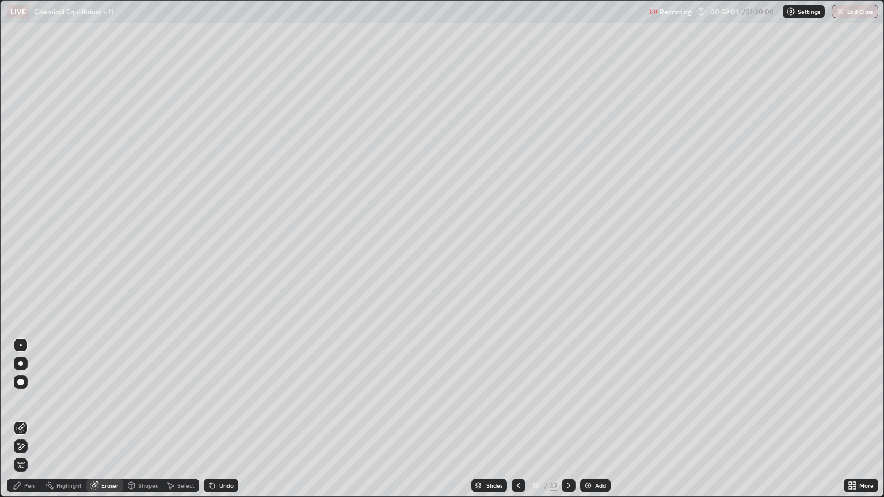
click at [29, 424] on div "Pen" at bounding box center [24, 486] width 35 height 14
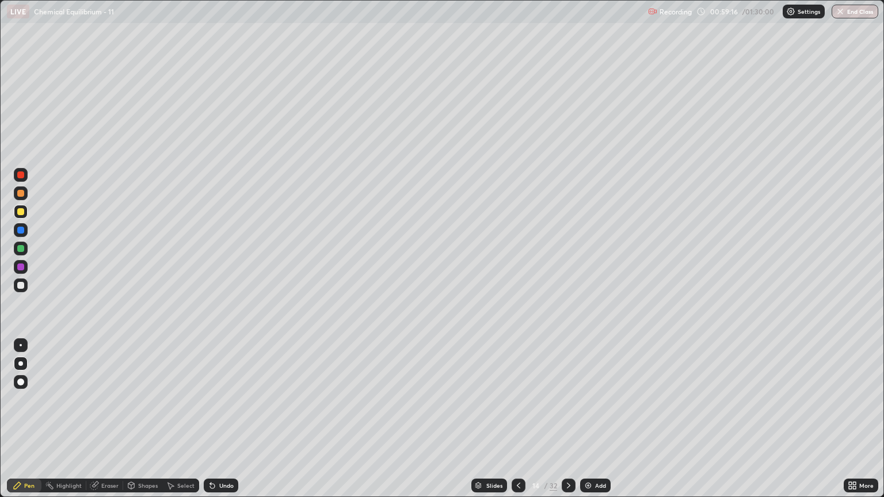
click at [516, 424] on icon at bounding box center [518, 485] width 9 height 9
click at [567, 424] on icon at bounding box center [568, 485] width 9 height 9
click at [523, 424] on div at bounding box center [519, 486] width 14 height 14
click at [567, 424] on icon at bounding box center [568, 485] width 9 height 9
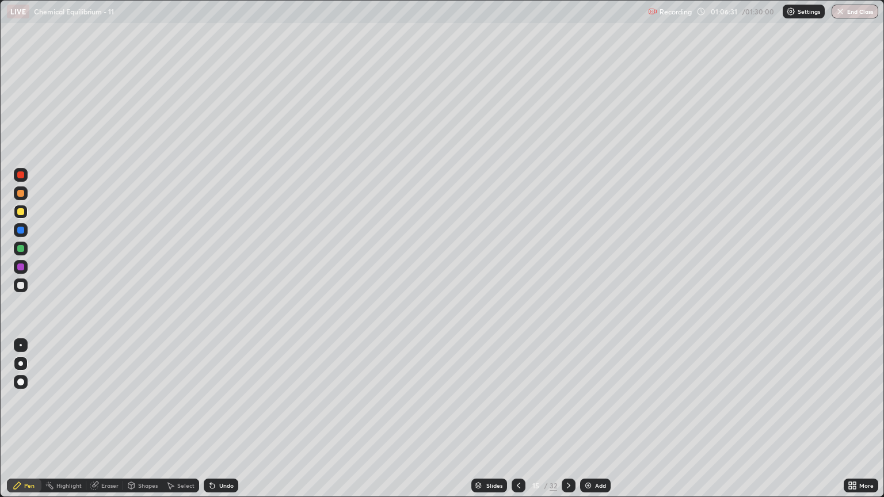
click at [115, 424] on div "Eraser" at bounding box center [109, 486] width 17 height 6
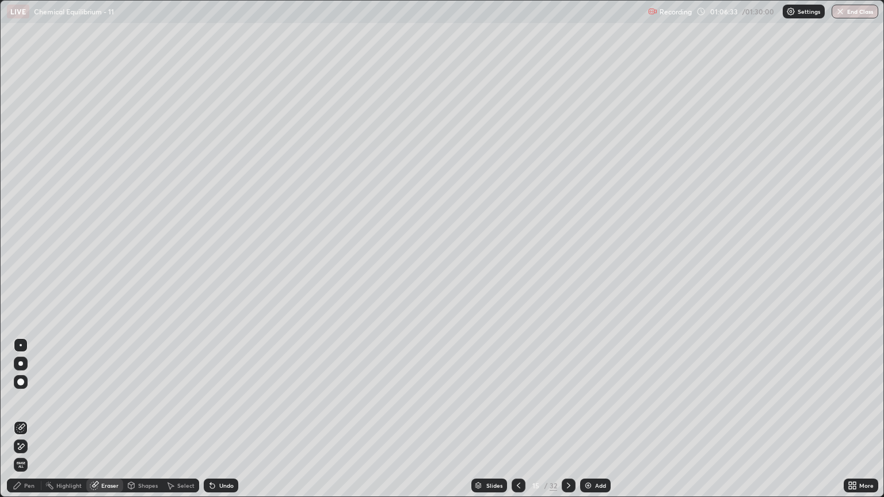
click at [25, 424] on div "Pen" at bounding box center [24, 486] width 35 height 14
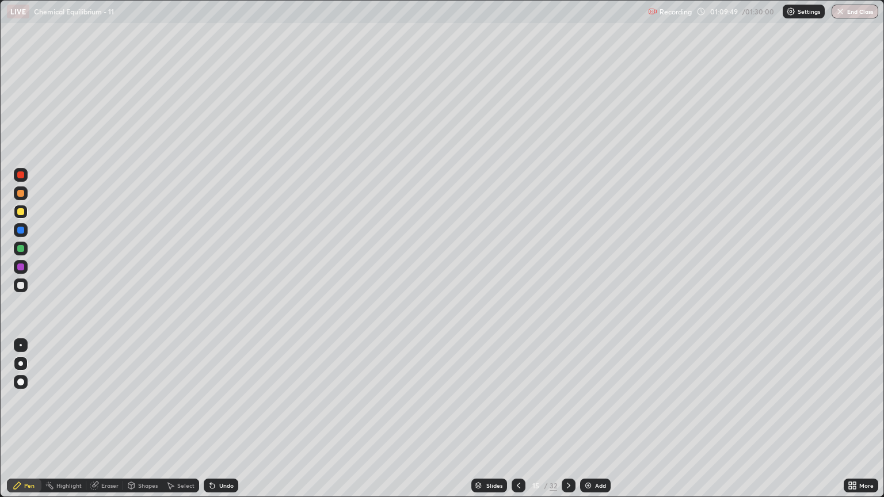
click at [567, 424] on icon at bounding box center [568, 485] width 9 height 9
click at [106, 424] on div "Eraser" at bounding box center [109, 486] width 17 height 6
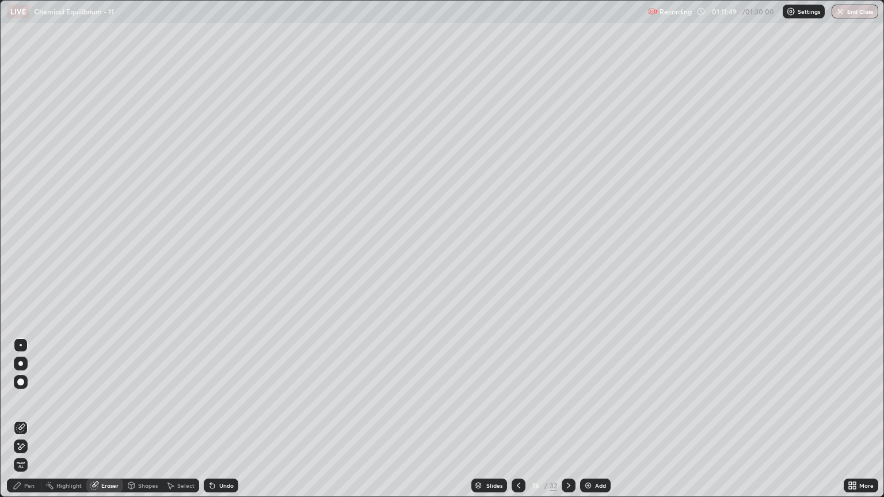
click at [31, 424] on div "Pen" at bounding box center [29, 486] width 10 height 6
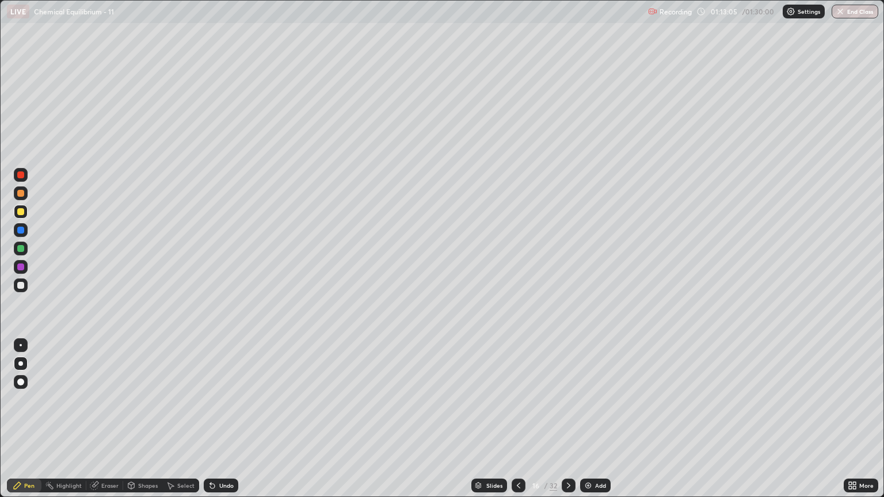
click at [567, 424] on icon at bounding box center [568, 486] width 3 height 6
click at [112, 424] on div "Eraser" at bounding box center [104, 486] width 37 height 14
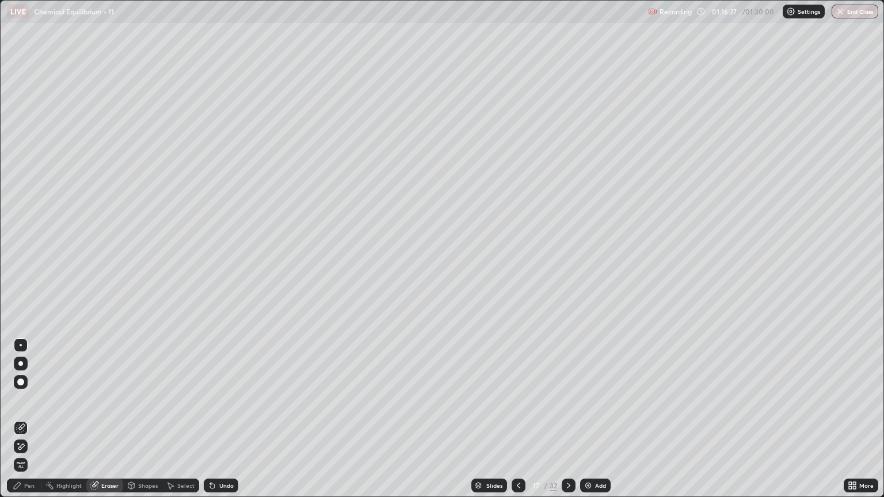
click at [32, 424] on div "Pen" at bounding box center [29, 486] width 10 height 6
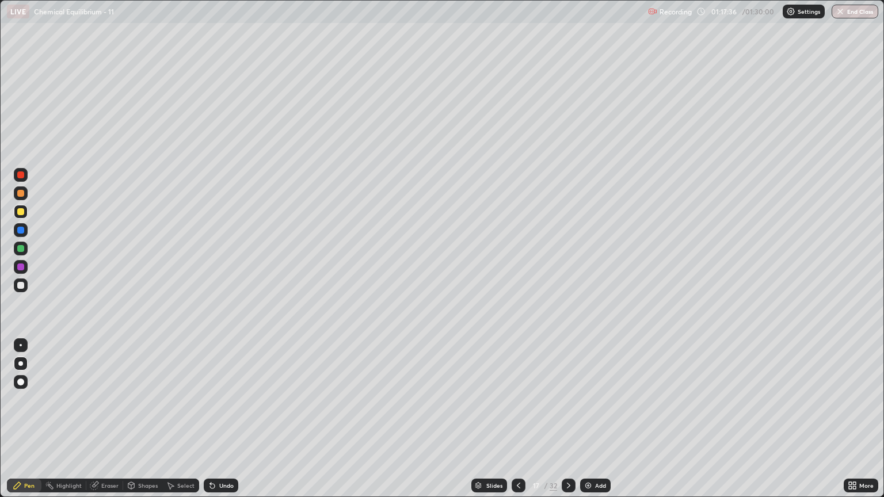
click at [115, 424] on div "Eraser" at bounding box center [109, 486] width 17 height 6
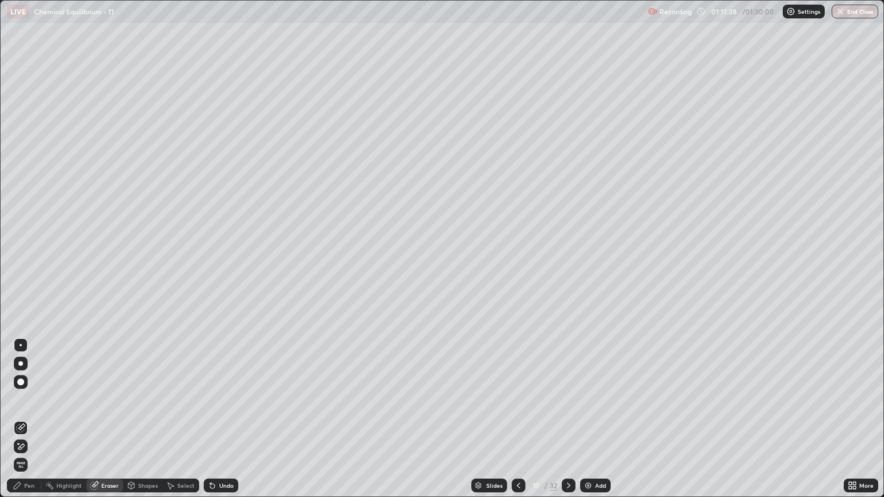
click at [36, 424] on div "Pen" at bounding box center [24, 486] width 35 height 14
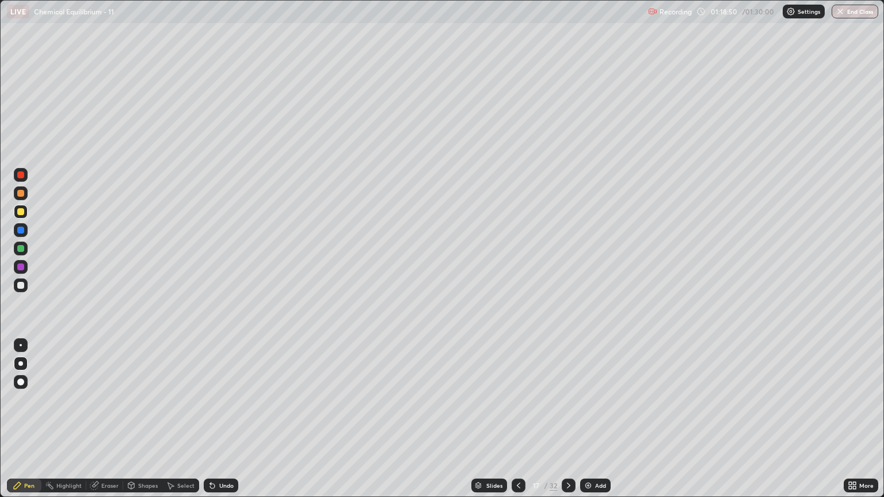
click at [106, 424] on div "Eraser" at bounding box center [109, 486] width 17 height 6
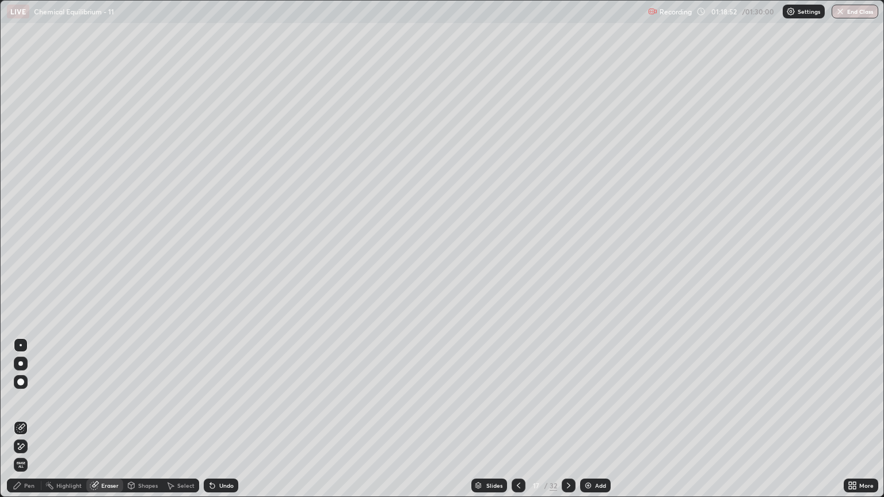
click at [28, 424] on div "Pen" at bounding box center [29, 486] width 10 height 6
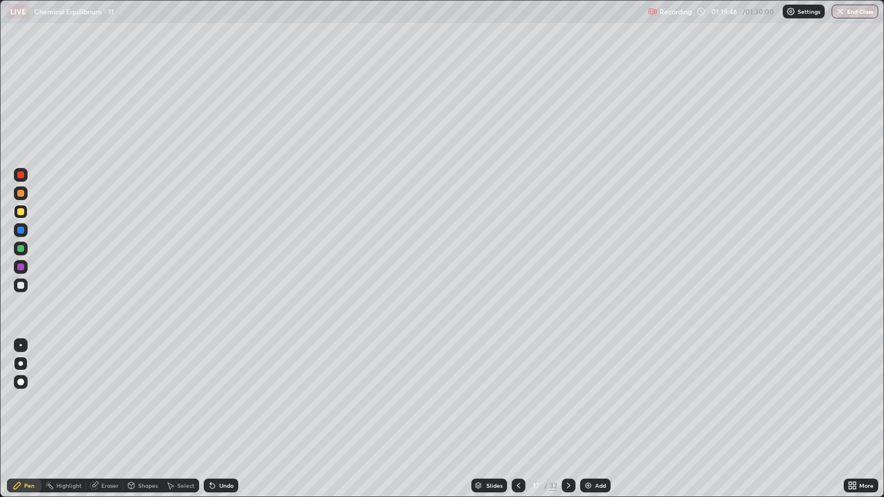
click at [111, 424] on div "Eraser" at bounding box center [109, 486] width 17 height 6
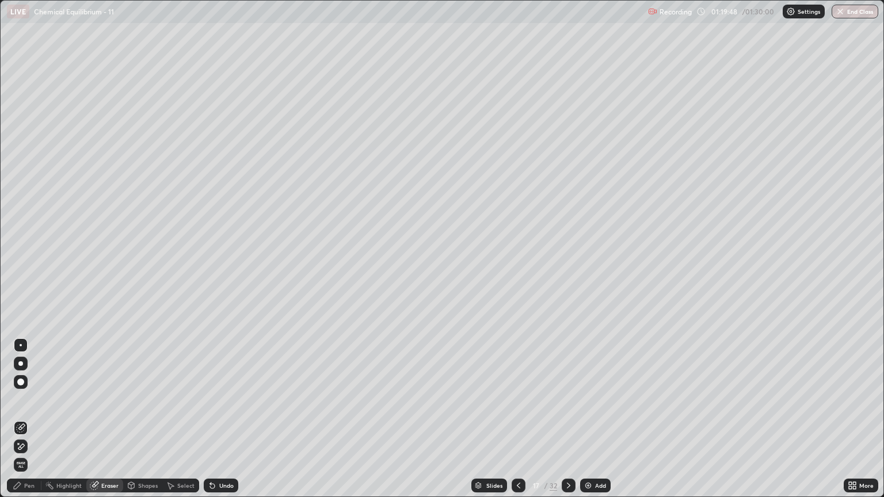
click at [30, 424] on div "Pen" at bounding box center [29, 486] width 10 height 6
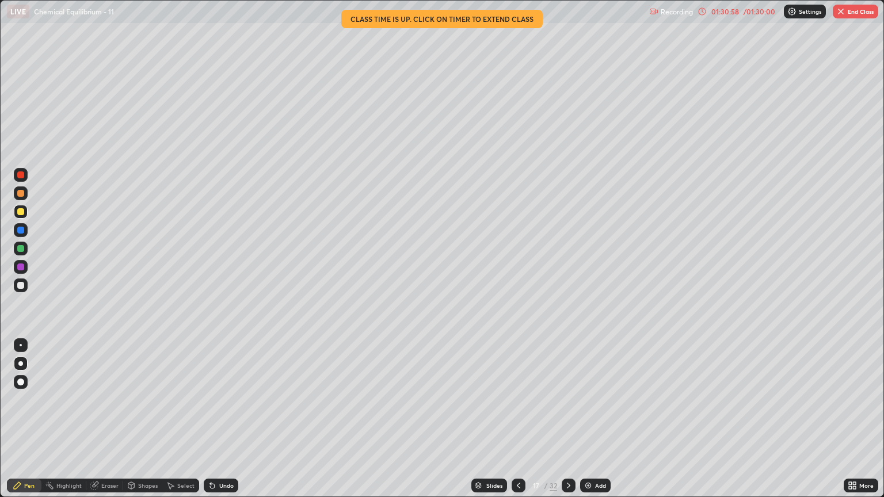
click at [848, 14] on button "End Class" at bounding box center [855, 12] width 45 height 14
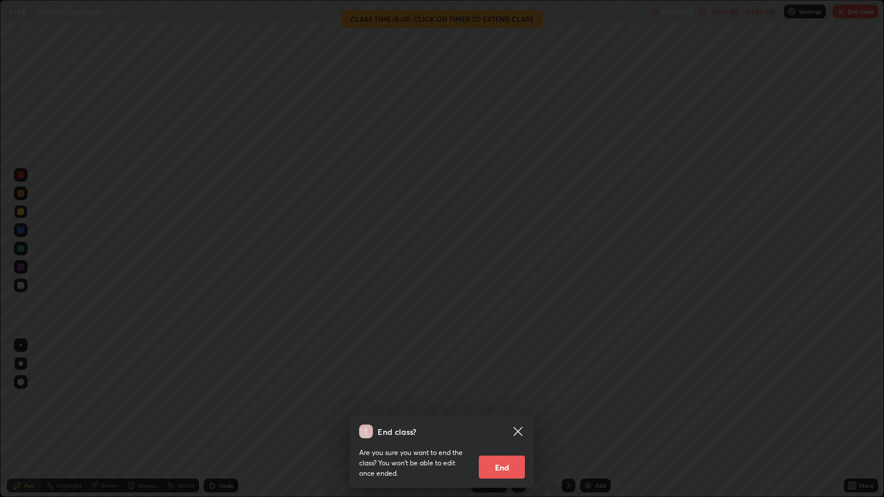
click at [512, 424] on button "End" at bounding box center [502, 467] width 46 height 23
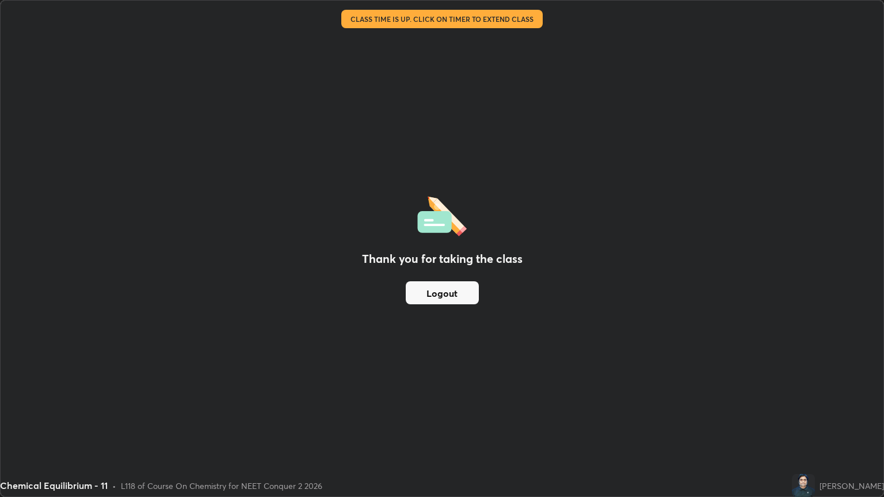
click at [463, 300] on button "Logout" at bounding box center [442, 292] width 73 height 23
